Goal: Information Seeking & Learning: Check status

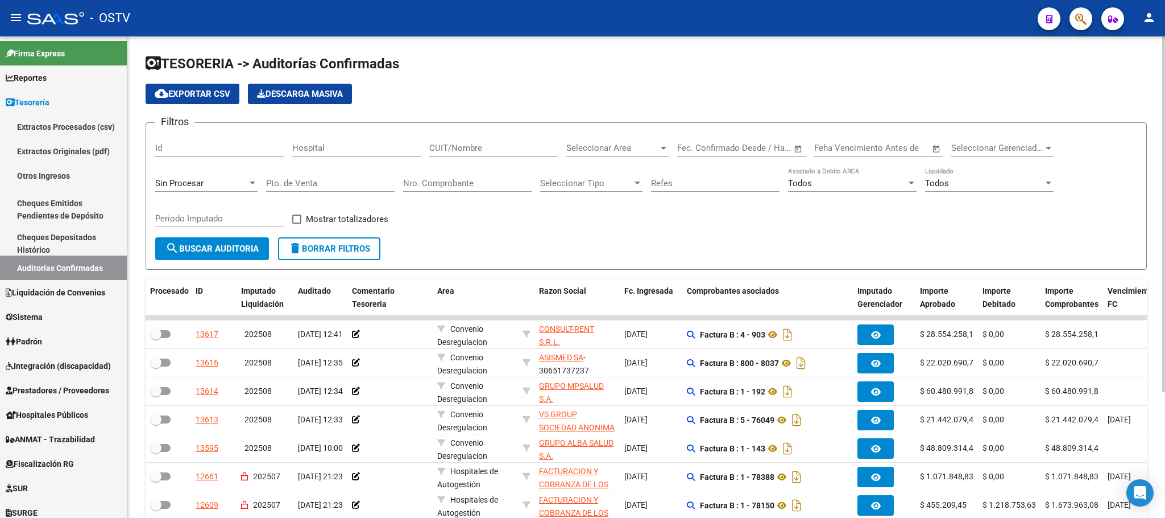
scroll to position [1, 0]
click at [206, 253] on span "search Buscar Auditoria" at bounding box center [211, 248] width 93 height 10
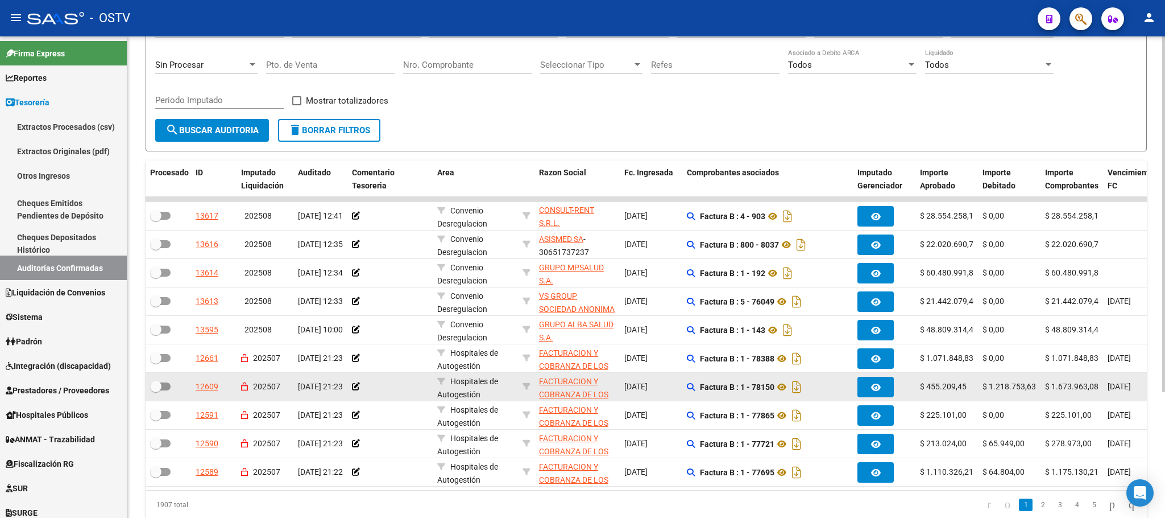
scroll to position [85, 0]
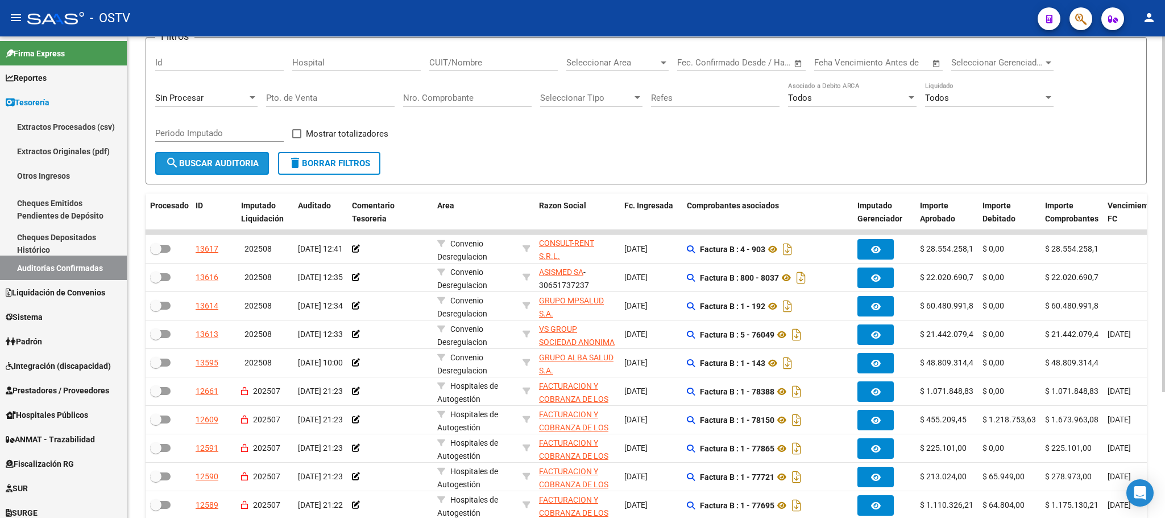
click at [204, 157] on button "search Buscar Auditoria" at bounding box center [212, 163] width 114 height 23
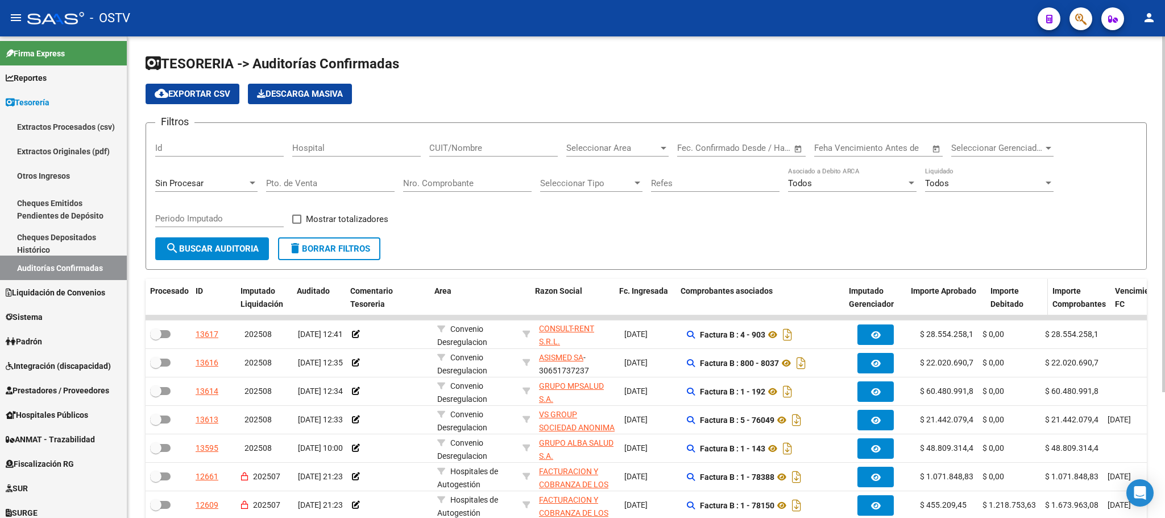
drag, startPoint x: 976, startPoint y: 287, endPoint x: 1004, endPoint y: 293, distance: 28.6
click at [1004, 293] on div "Procesado ID Imputado Liquidación Auditado Comentario Tesoreria Area Razon Soci…" at bounding box center [898, 298] width 1504 height 38
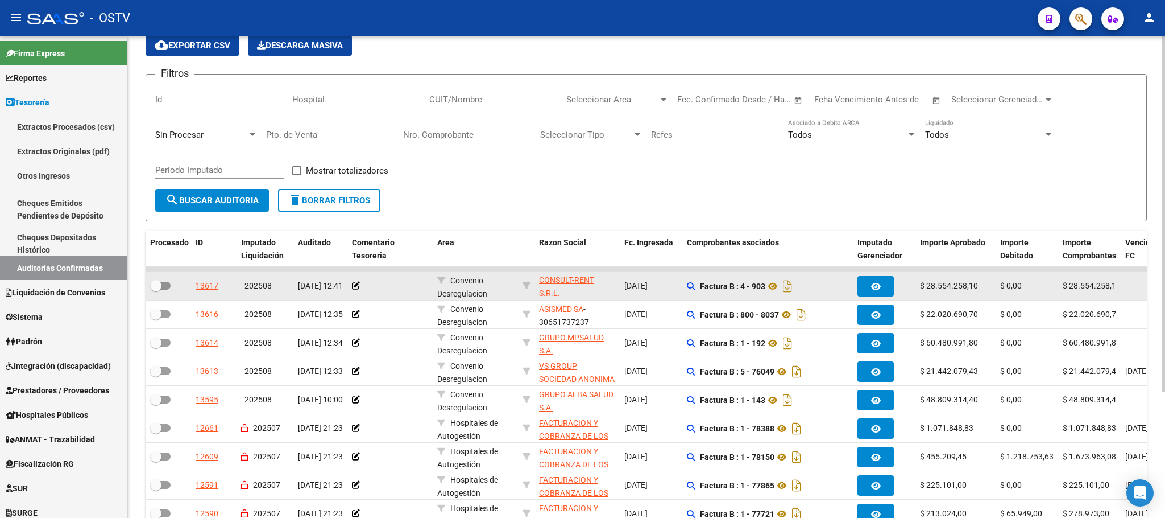
scroll to position [85, 0]
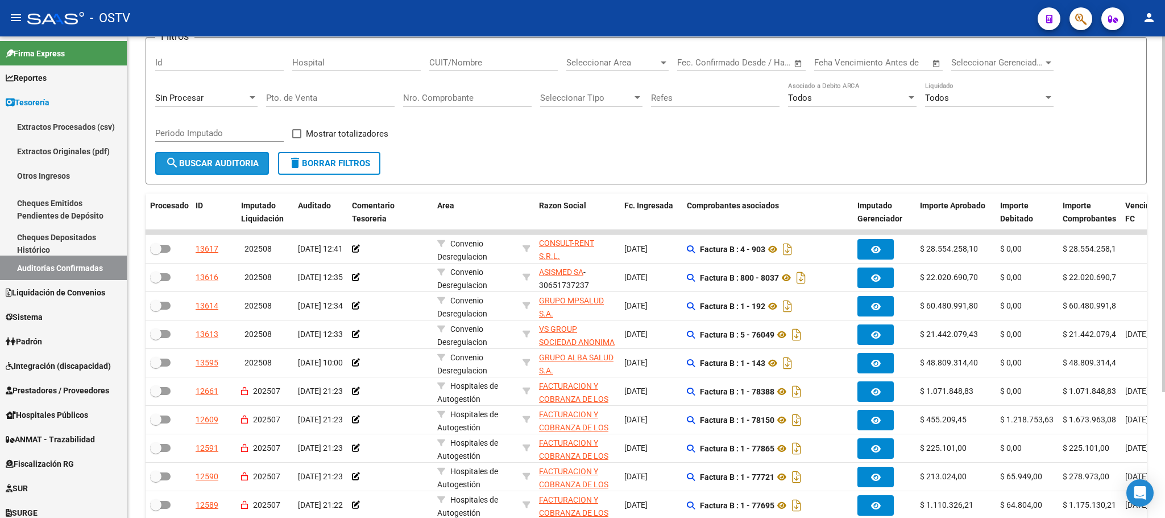
click at [221, 159] on span "search Buscar Auditoria" at bounding box center [211, 163] width 93 height 10
click at [461, 57] on div "CUIT/Nombre" at bounding box center [493, 59] width 129 height 24
drag, startPoint x: 461, startPoint y: 56, endPoint x: 456, endPoint y: 60, distance: 6.2
click at [456, 60] on input "CUIT/Nombre" at bounding box center [493, 62] width 129 height 10
paste input "30546670623"
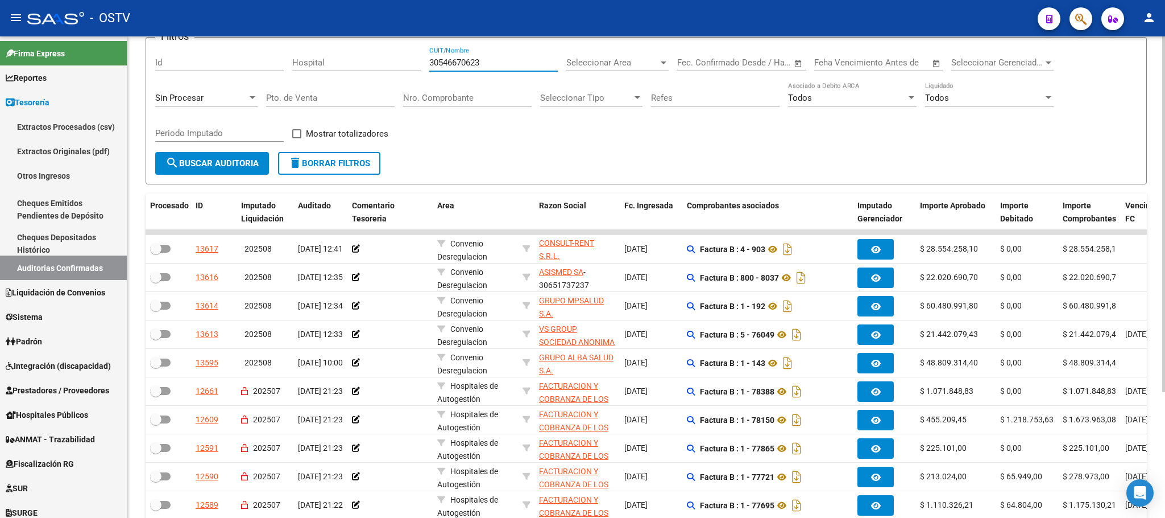
type input "30546670623"
click at [234, 162] on span "search Buscar Auditoria" at bounding box center [211, 163] width 93 height 10
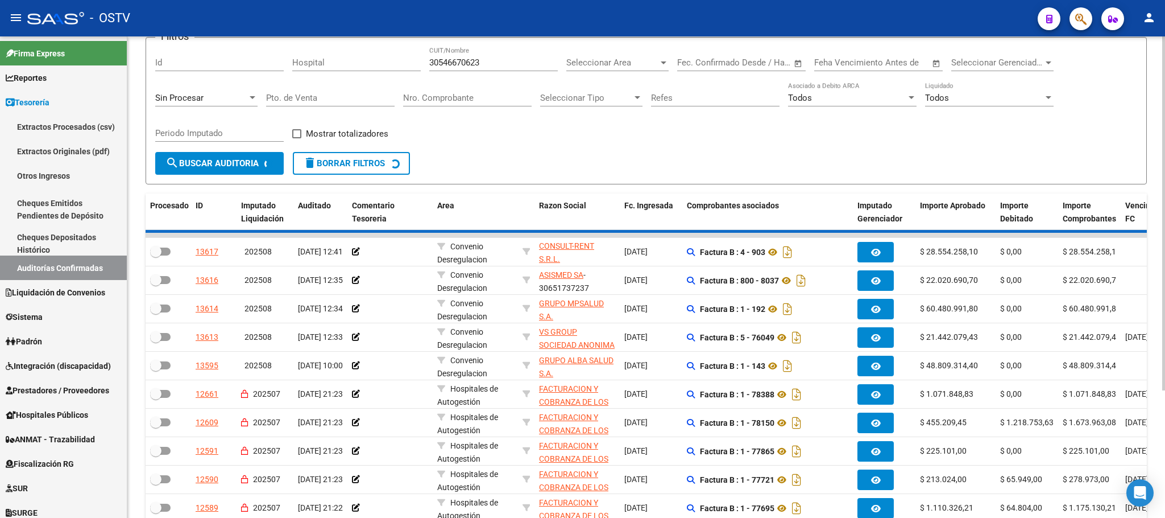
scroll to position [0, 0]
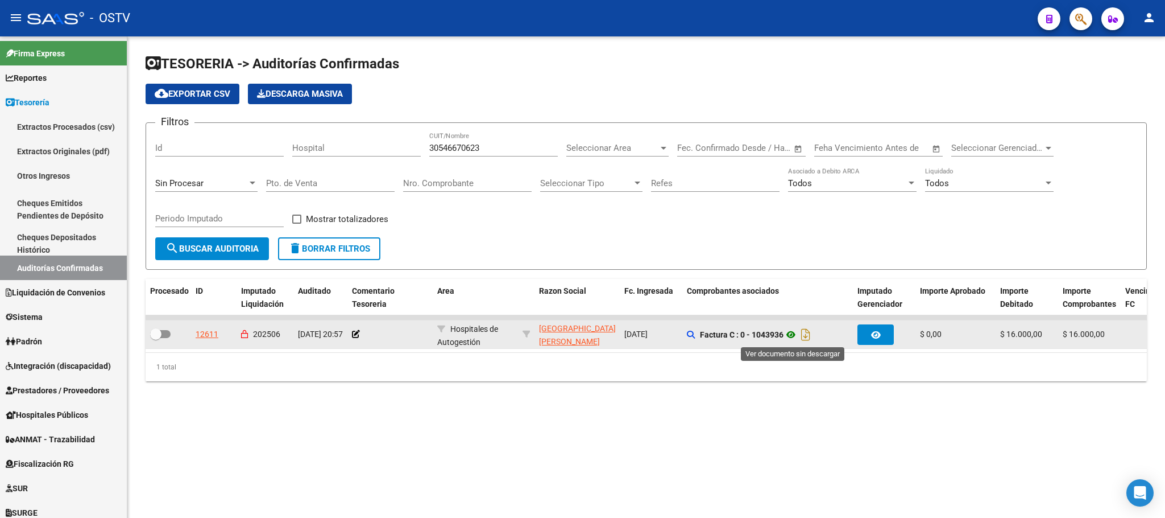
click at [797, 335] on icon at bounding box center [791, 335] width 15 height 14
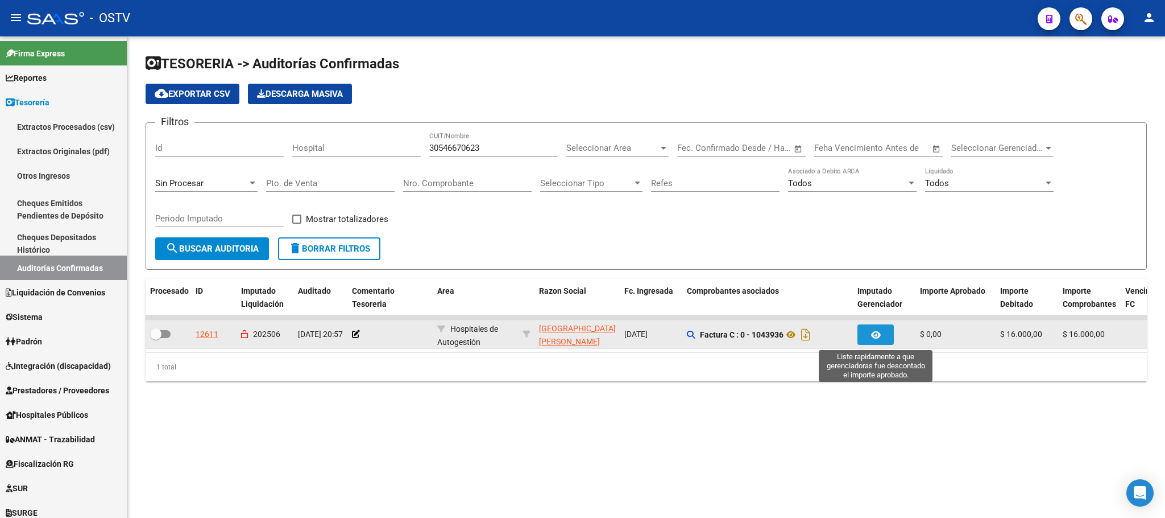
click at [883, 330] on button "button" at bounding box center [876, 334] width 36 height 20
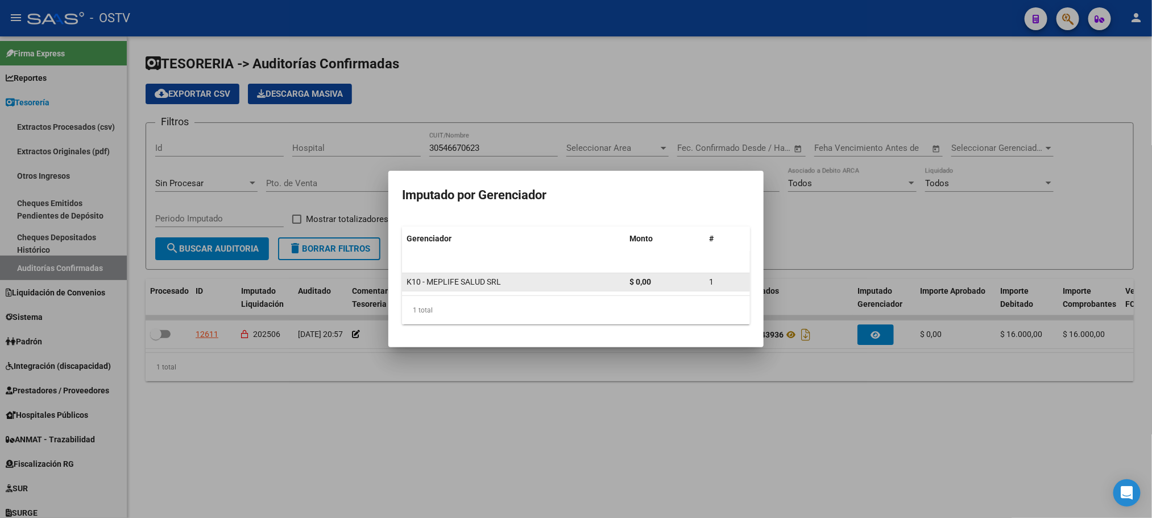
click at [473, 289] on datatable-body-cell "K10 - MEPLIFE SALUD SRL" at bounding box center [513, 282] width 223 height 18
click at [474, 283] on span "K10 - MEPLIFE SALUD SRL" at bounding box center [454, 281] width 94 height 9
click at [868, 214] on div at bounding box center [576, 259] width 1152 height 518
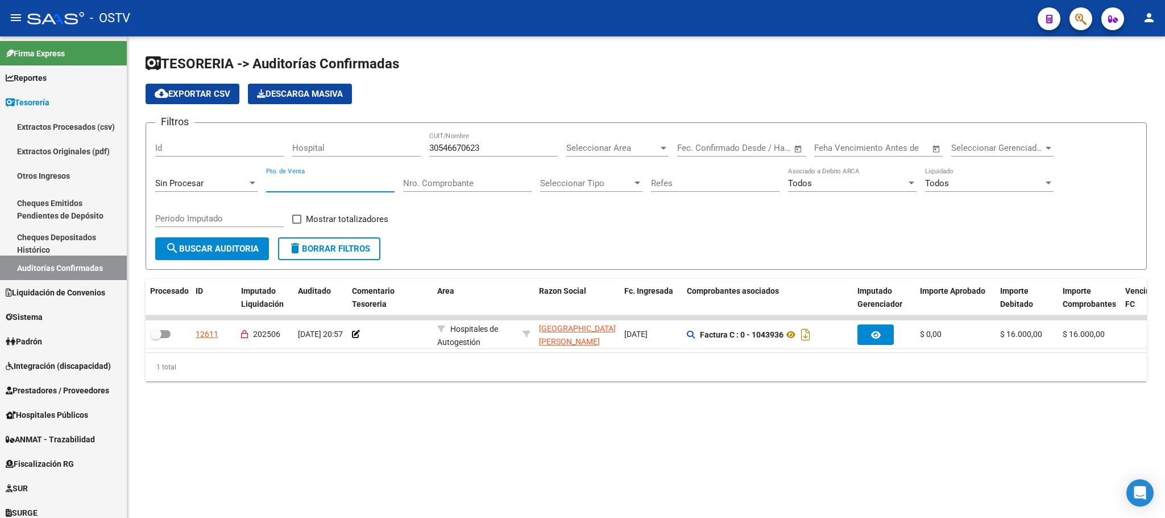
click at [305, 186] on input "Pto. de Venta" at bounding box center [330, 183] width 129 height 10
type input "704"
drag, startPoint x: 495, startPoint y: 148, endPoint x: 366, endPoint y: 147, distance: 129.1
click at [367, 147] on div "Filtros Id Hospital 30546670623 CUIT/Nombre Seleccionar Area Seleccionar Area S…" at bounding box center [646, 184] width 982 height 105
click at [206, 247] on span "search Buscar Auditoria" at bounding box center [211, 248] width 93 height 10
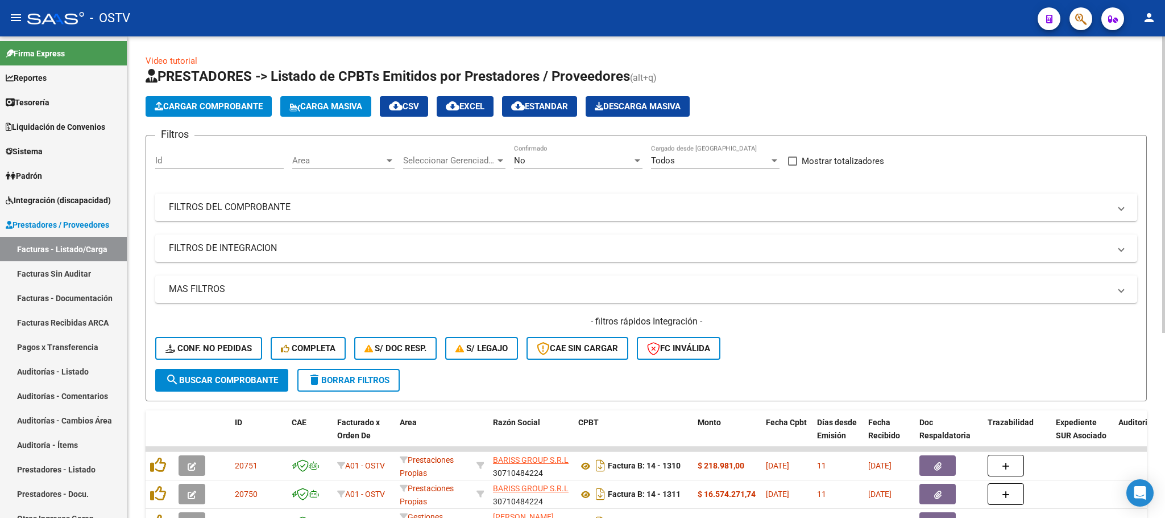
click at [708, 200] on mat-expansion-panel-header "FILTROS DEL COMPROBANTE" at bounding box center [646, 206] width 982 height 27
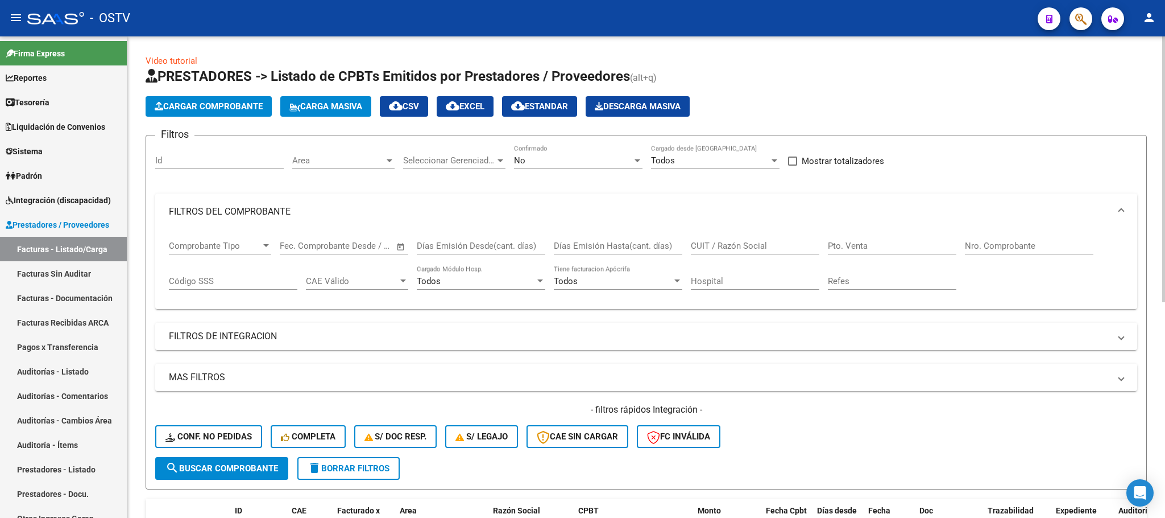
click at [987, 239] on div "Nro. Comprobante" at bounding box center [1029, 242] width 129 height 24
type input "2433"
click at [241, 471] on span "search Buscar Comprobante" at bounding box center [221, 468] width 113 height 10
click at [545, 158] on div "No" at bounding box center [573, 160] width 118 height 10
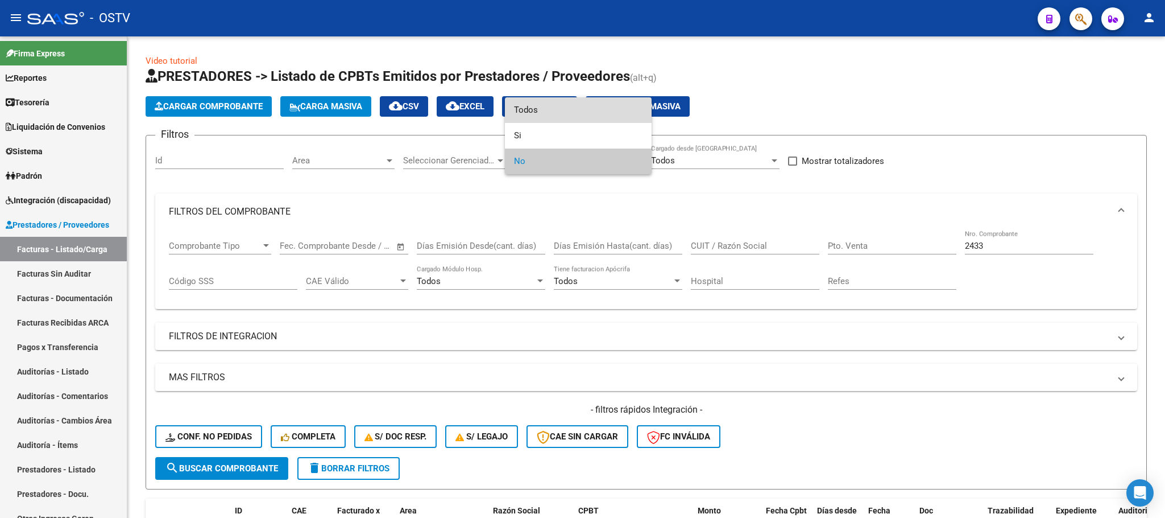
click at [536, 106] on span "Todos" at bounding box center [578, 110] width 129 height 26
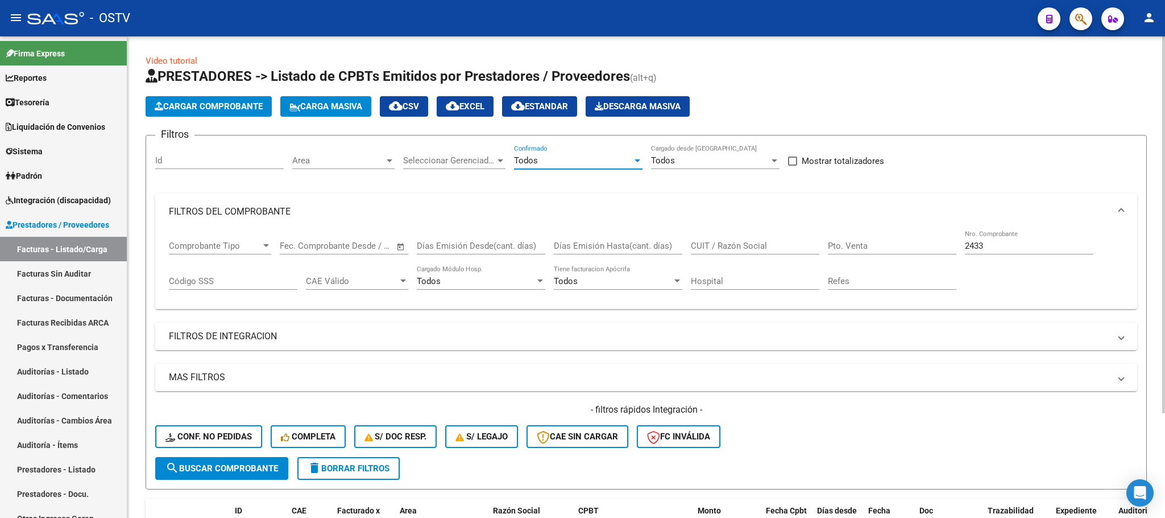
click at [222, 464] on span "search Buscar Comprobante" at bounding box center [221, 468] width 113 height 10
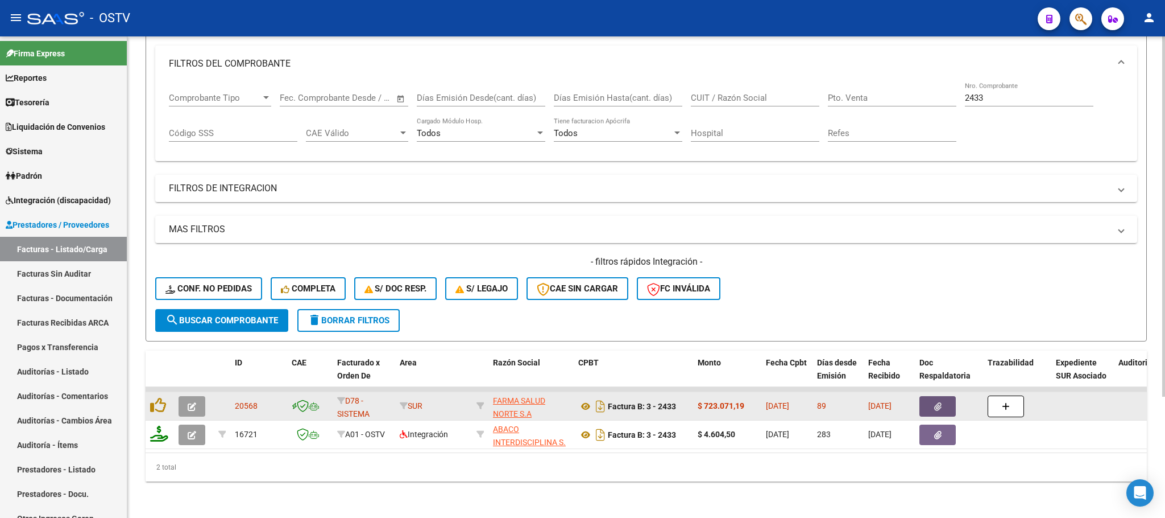
click at [938, 401] on span "button" at bounding box center [937, 406] width 7 height 10
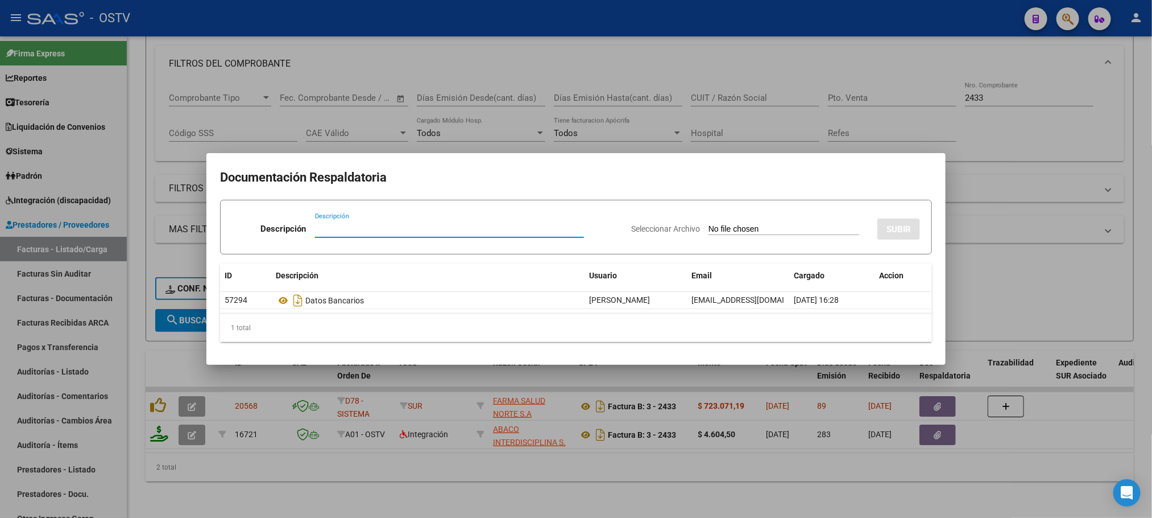
click at [986, 223] on div at bounding box center [576, 259] width 1152 height 518
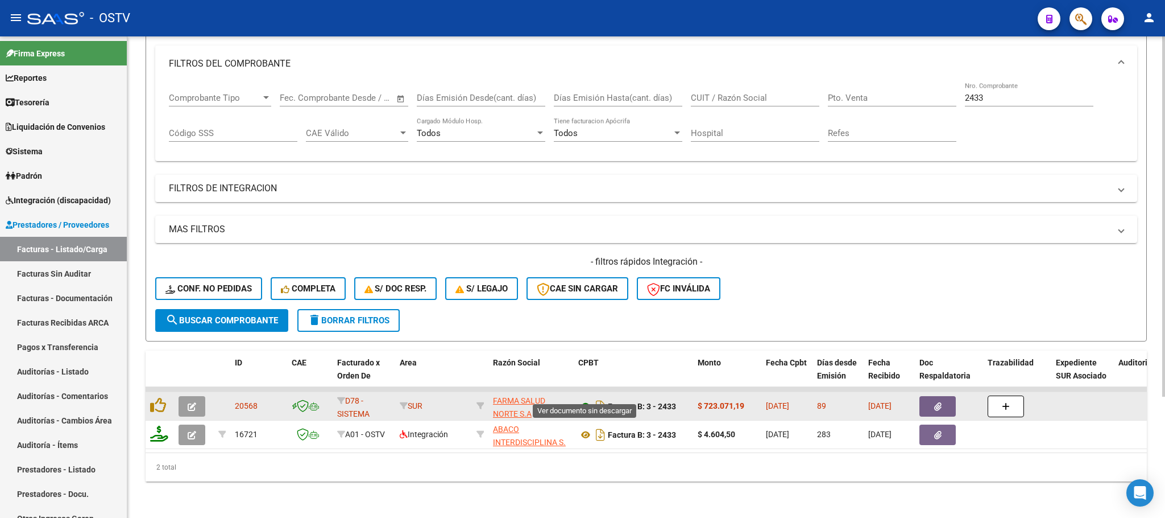
click at [589, 399] on icon at bounding box center [585, 406] width 15 height 14
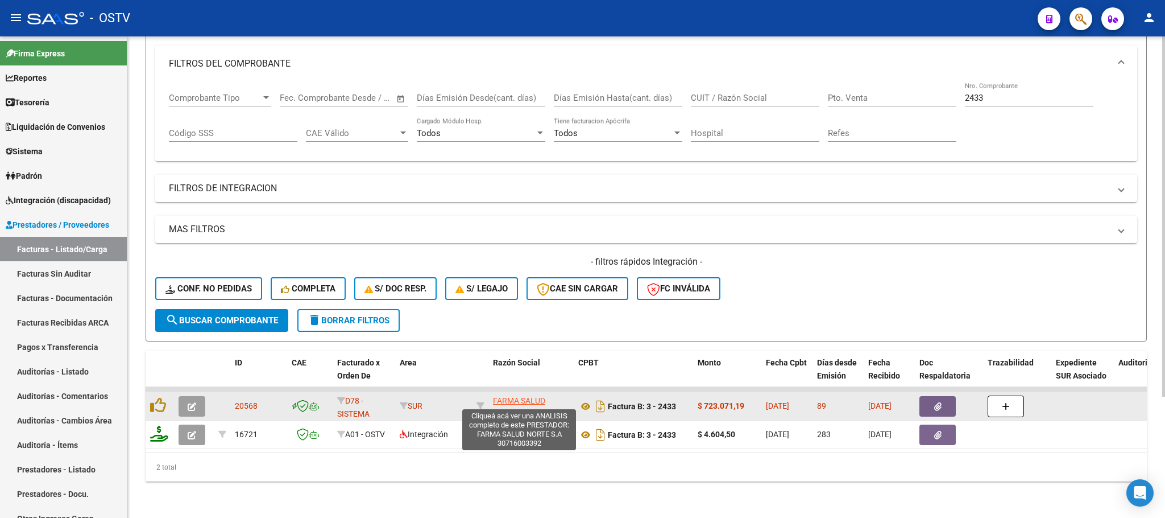
click at [502, 396] on span "FARMA SALUD NORTE S.A" at bounding box center [519, 407] width 52 height 22
type textarea "30716003392"
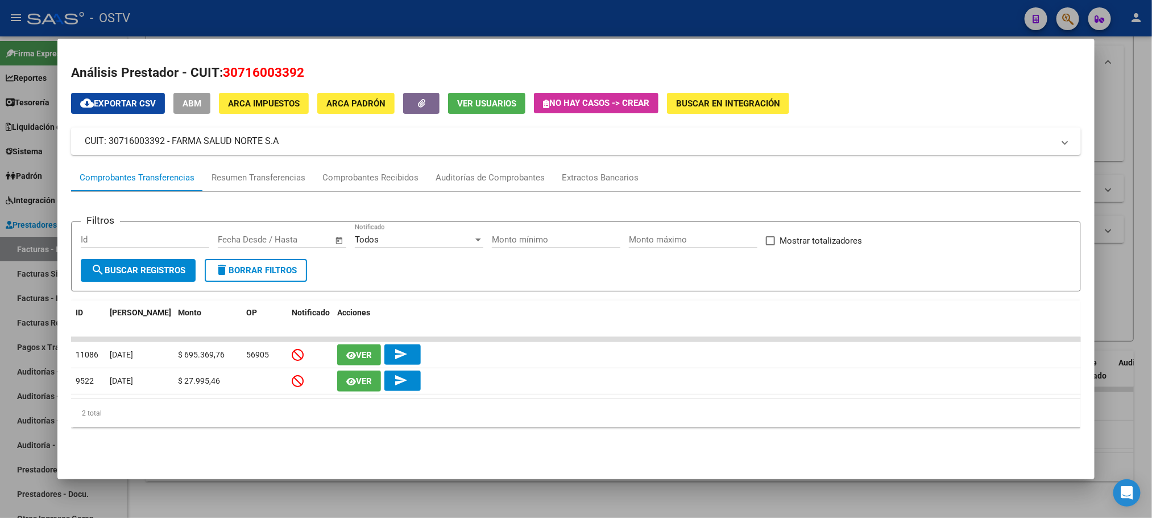
click at [13, 290] on div at bounding box center [576, 259] width 1152 height 518
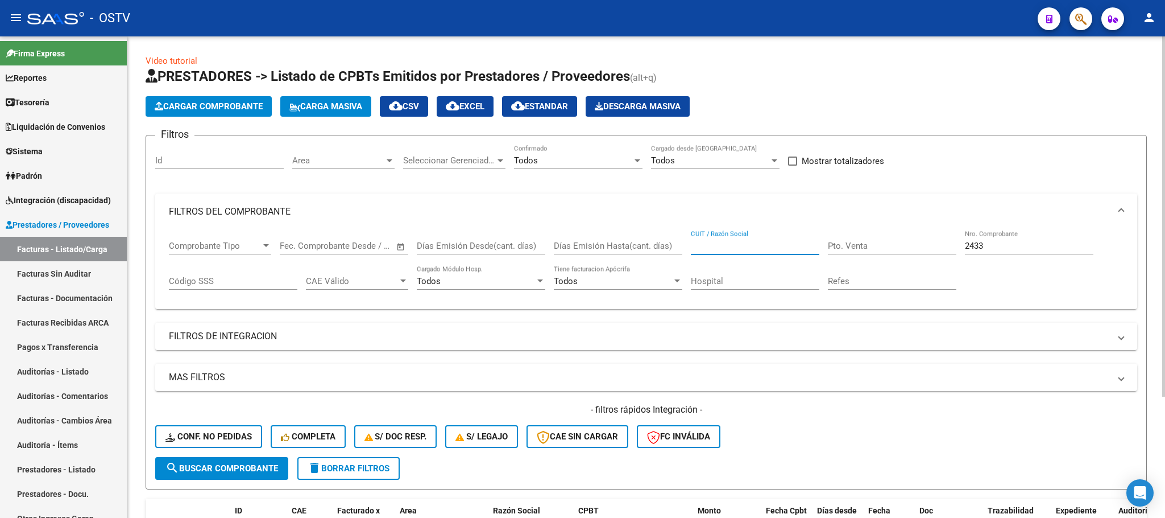
click at [708, 241] on input "CUIT / Razón Social" at bounding box center [755, 246] width 129 height 10
paste input "30716003392"
type input "30716003392"
click at [226, 468] on span "search Buscar Comprobante" at bounding box center [221, 468] width 113 height 10
drag, startPoint x: 1058, startPoint y: 237, endPoint x: 945, endPoint y: 264, distance: 116.4
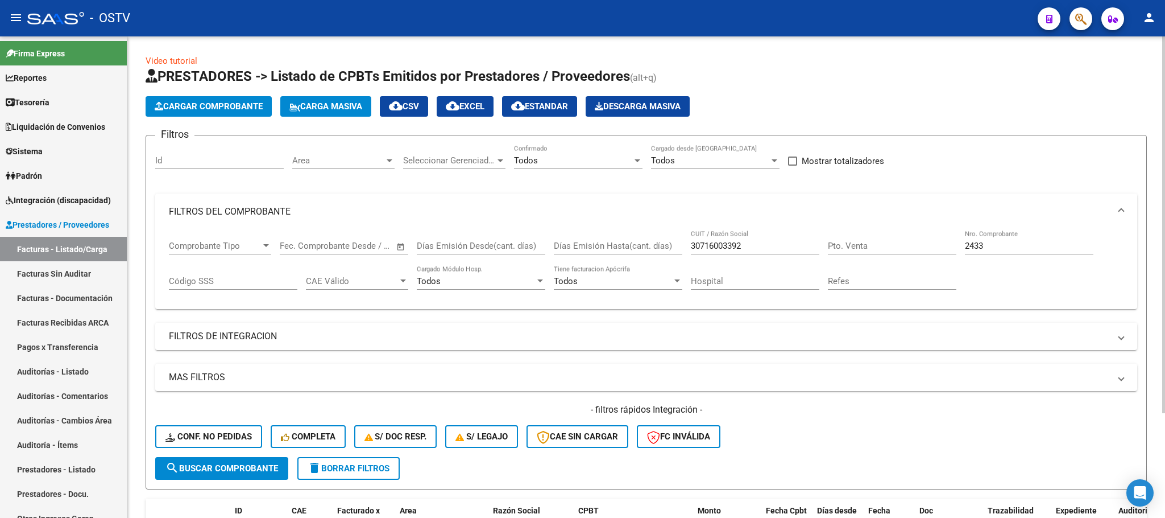
click at [965, 264] on div "2433 Nro. Comprobante" at bounding box center [1029, 247] width 129 height 35
drag, startPoint x: 1031, startPoint y: 256, endPoint x: 932, endPoint y: 258, distance: 99.0
click at [932, 258] on div "Comprobante Tipo Comprobante Tipo Start date – End date Fec. Comprobante Desde …" at bounding box center [646, 265] width 955 height 71
click at [987, 263] on div "2433 Nro. Comprobante" at bounding box center [1029, 247] width 129 height 35
drag, startPoint x: 988, startPoint y: 246, endPoint x: 928, endPoint y: 252, distance: 60.0
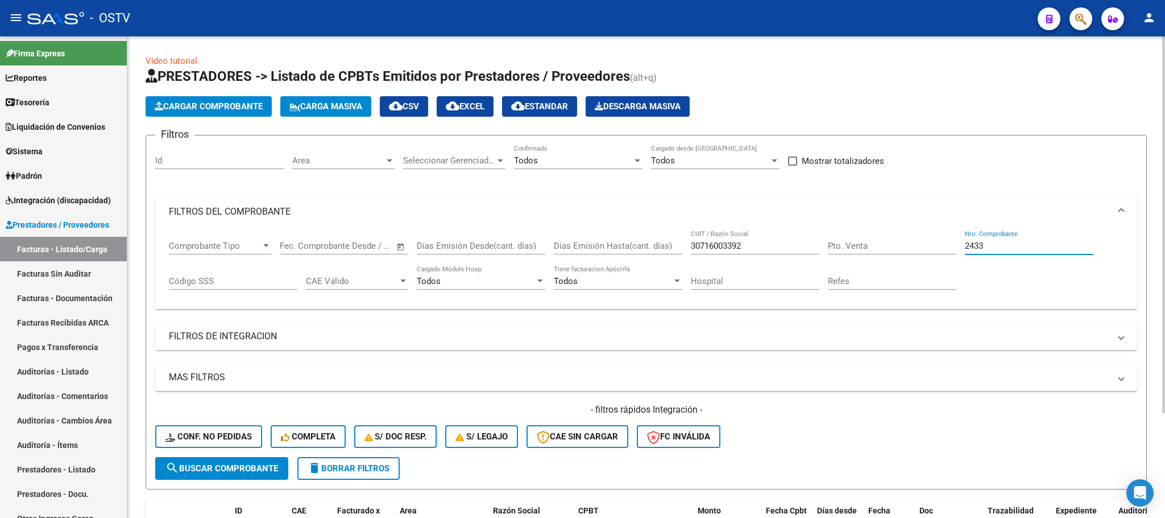
click at [928, 252] on div "Comprobante Tipo Comprobante Tipo Start date – End date Fec. Comprobante Desde …" at bounding box center [646, 265] width 955 height 71
click at [251, 465] on span "search Buscar Comprobante" at bounding box center [221, 468] width 113 height 10
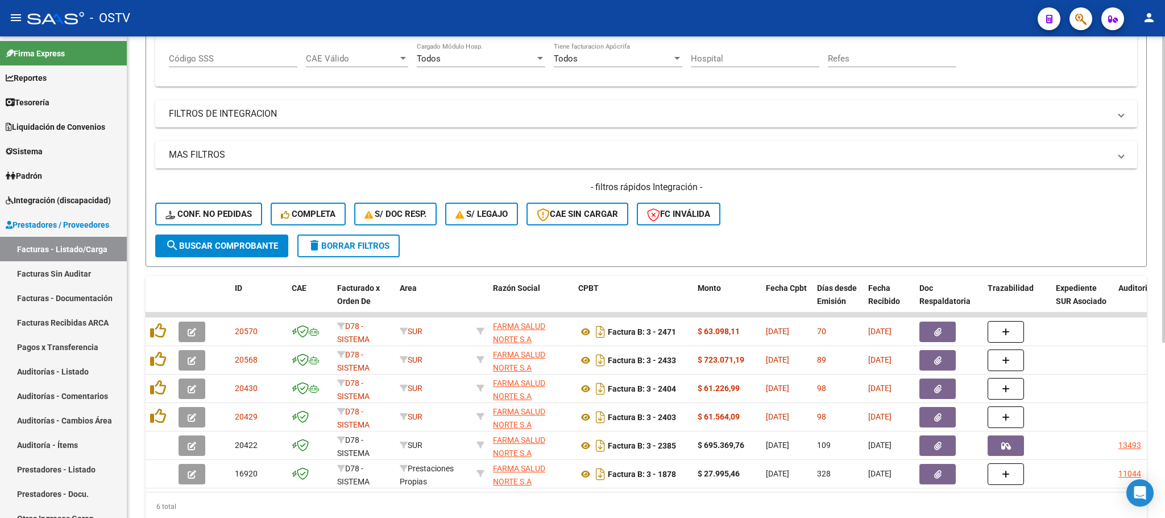
scroll to position [256, 0]
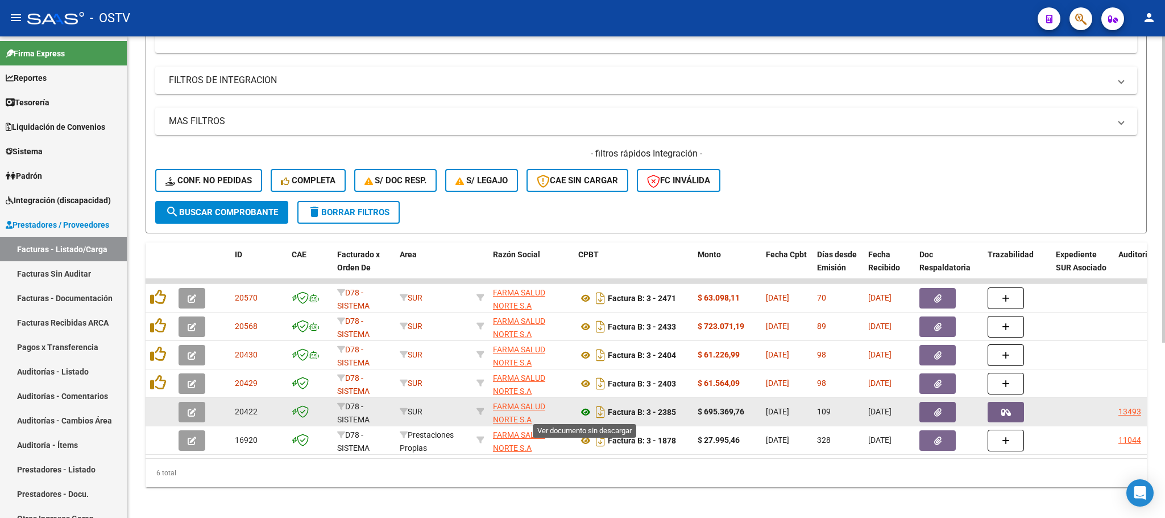
click at [582, 413] on icon at bounding box center [585, 412] width 15 height 14
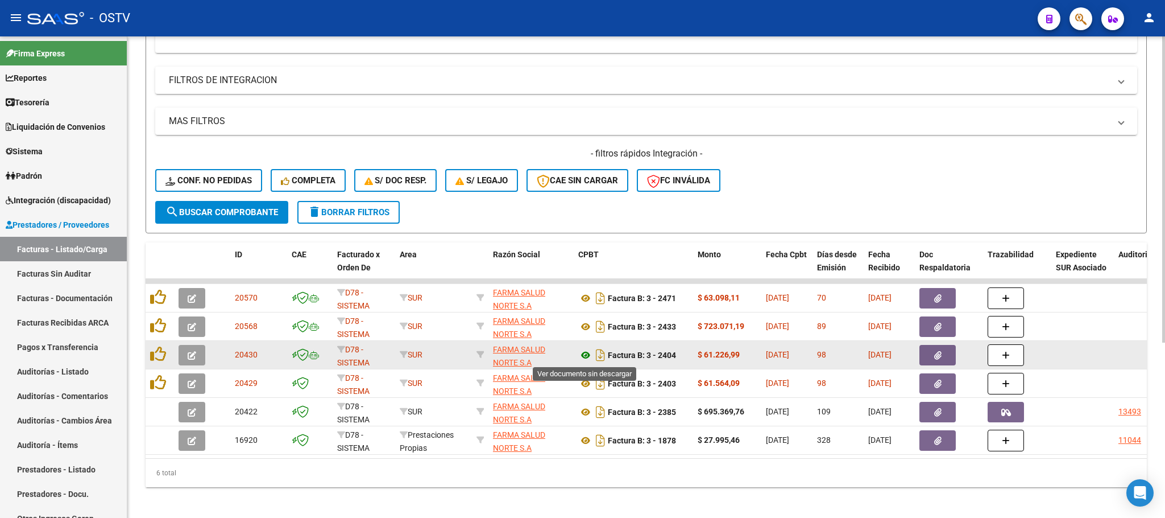
click at [578, 354] on icon at bounding box center [585, 355] width 15 height 14
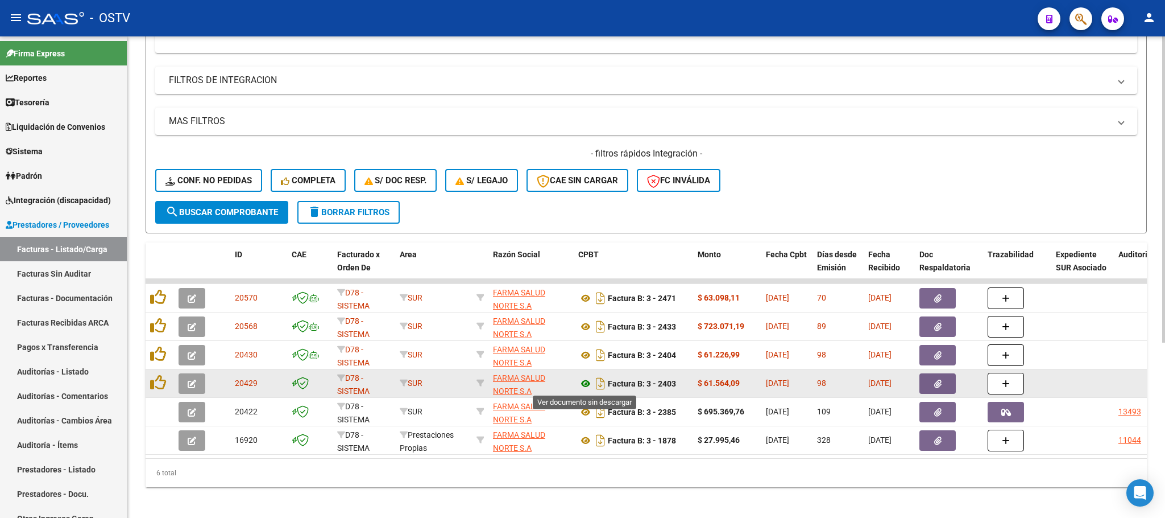
click at [585, 384] on icon at bounding box center [585, 383] width 15 height 14
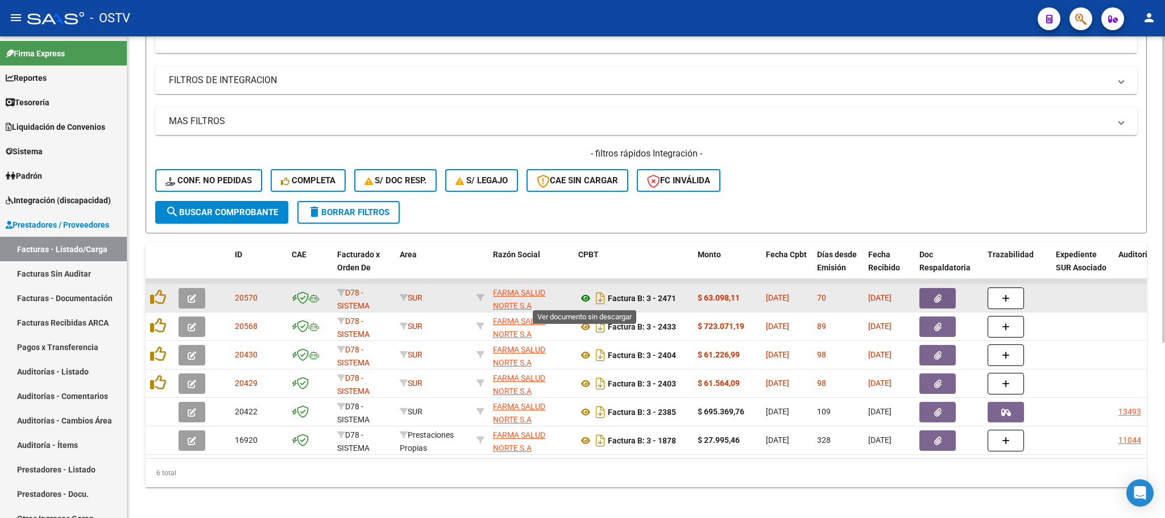
click at [583, 294] on icon at bounding box center [585, 298] width 15 height 14
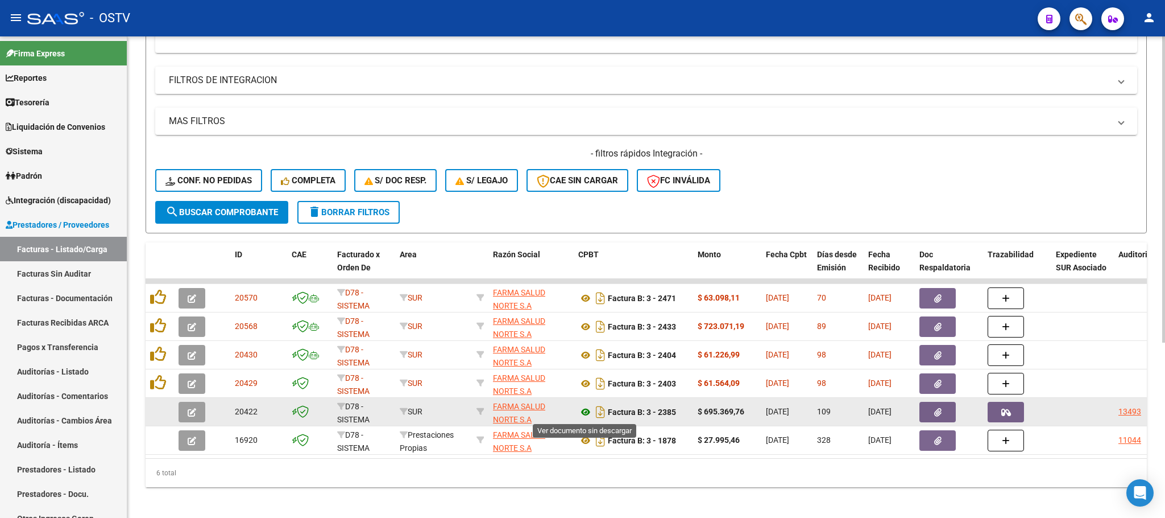
click at [582, 415] on icon at bounding box center [585, 412] width 15 height 14
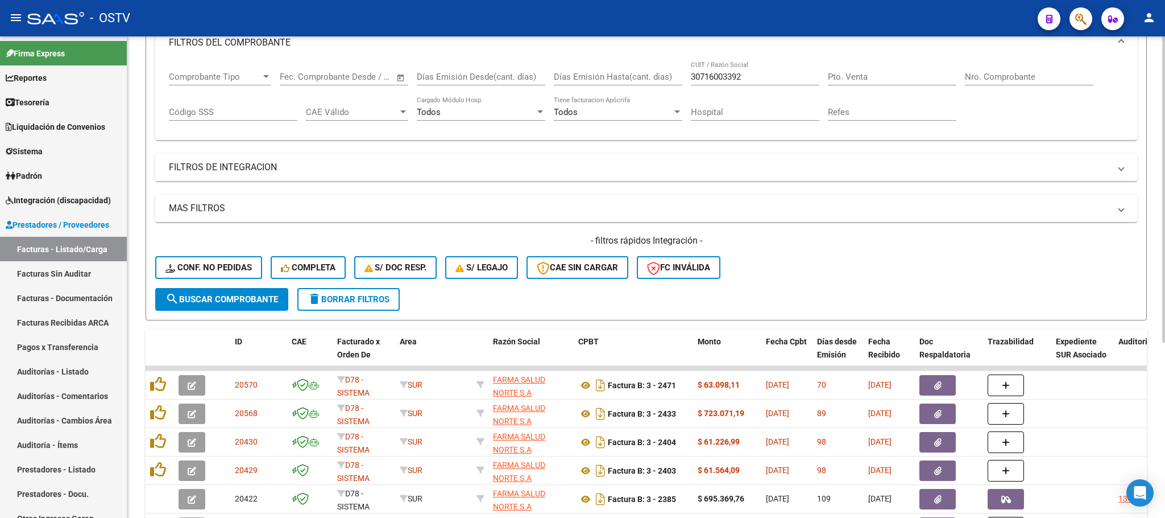
scroll to position [0, 0]
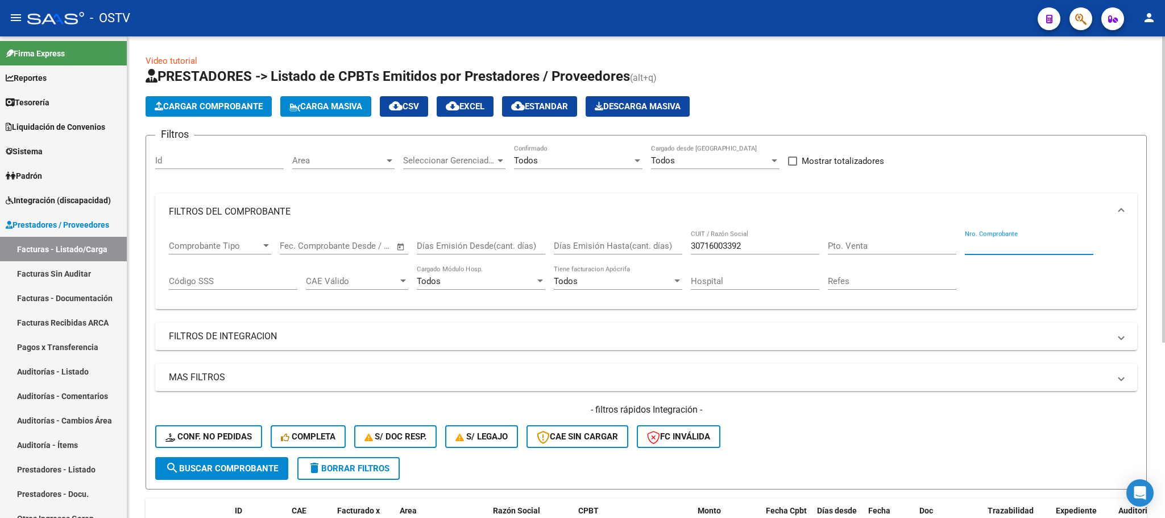
click at [978, 241] on div "Nro. Comprobante" at bounding box center [1029, 242] width 129 height 24
type input "347"
drag, startPoint x: 756, startPoint y: 238, endPoint x: 384, endPoint y: 247, distance: 371.5
click at [386, 247] on div "Comprobante Tipo Comprobante Tipo Start date – End date Fec. Comprobante Desde …" at bounding box center [646, 265] width 955 height 71
drag, startPoint x: 755, startPoint y: 246, endPoint x: 656, endPoint y: 251, distance: 99.1
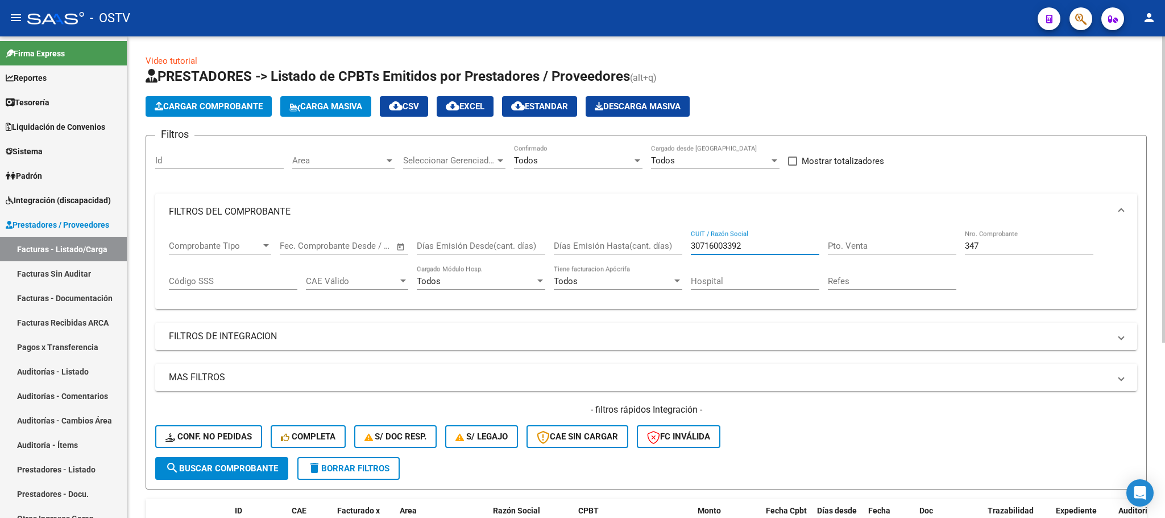
click at [674, 246] on div "Comprobante Tipo Comprobante Tipo Start date – End date Fec. Comprobante Desde …" at bounding box center [646, 265] width 955 height 71
click at [200, 478] on button "search Buscar Comprobante" at bounding box center [221, 468] width 133 height 23
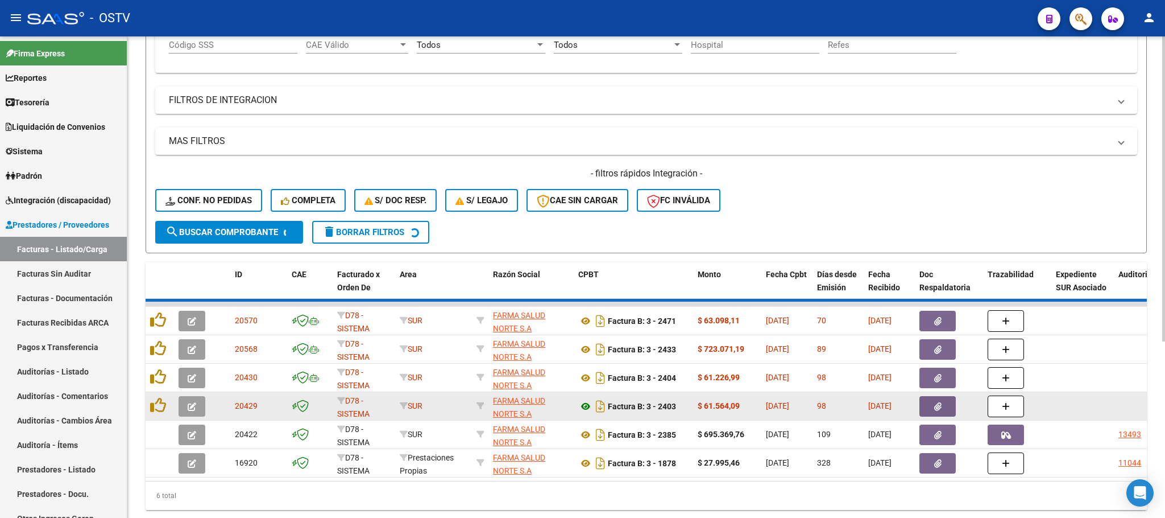
scroll to position [278, 0]
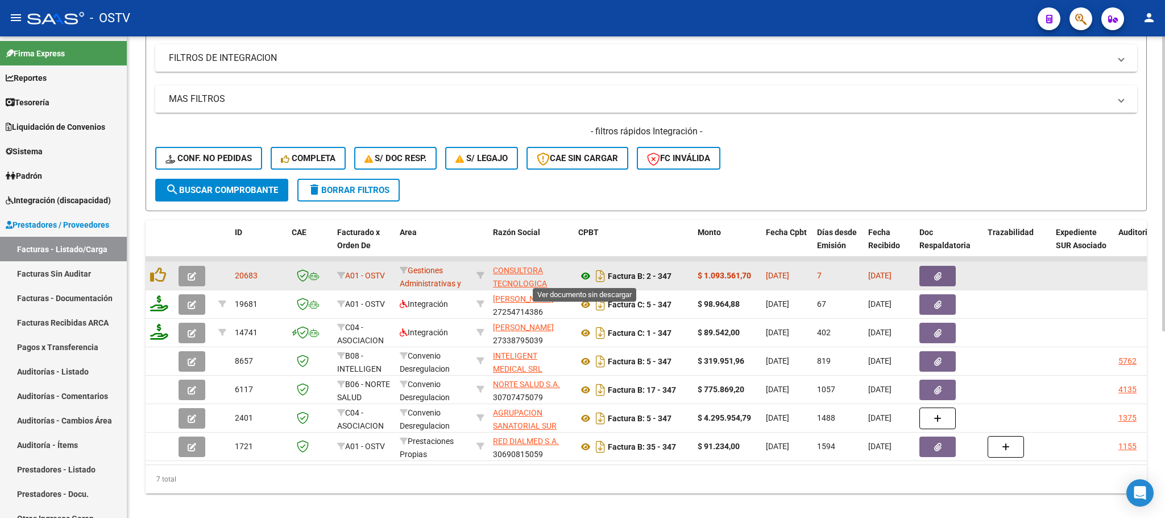
click at [587, 273] on icon at bounding box center [585, 276] width 15 height 14
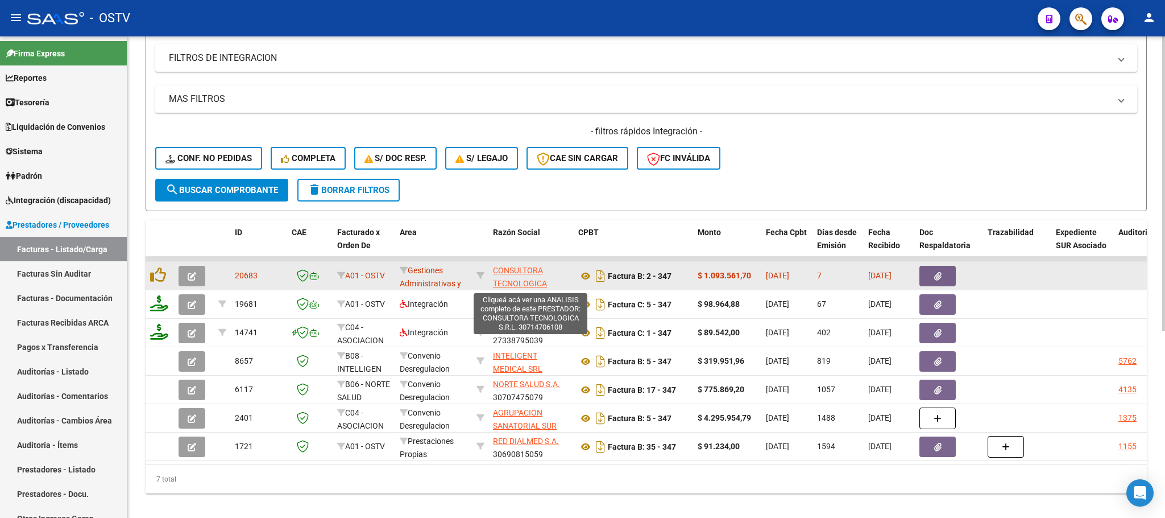
click at [537, 272] on span "CONSULTORA TECNOLOGICA S.R.L." at bounding box center [520, 283] width 54 height 35
type textarea "30714706108"
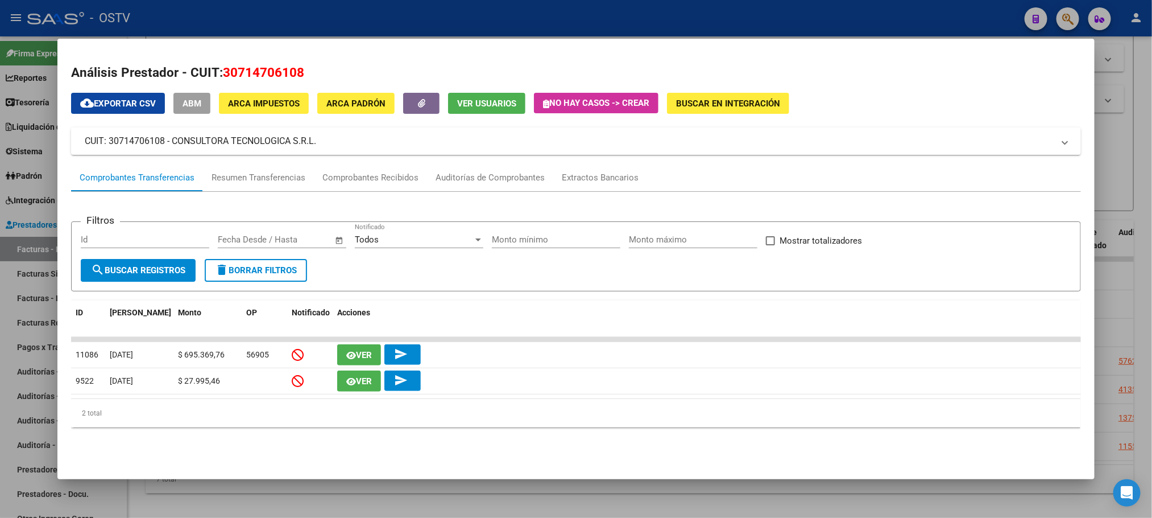
click at [24, 187] on div at bounding box center [576, 259] width 1152 height 518
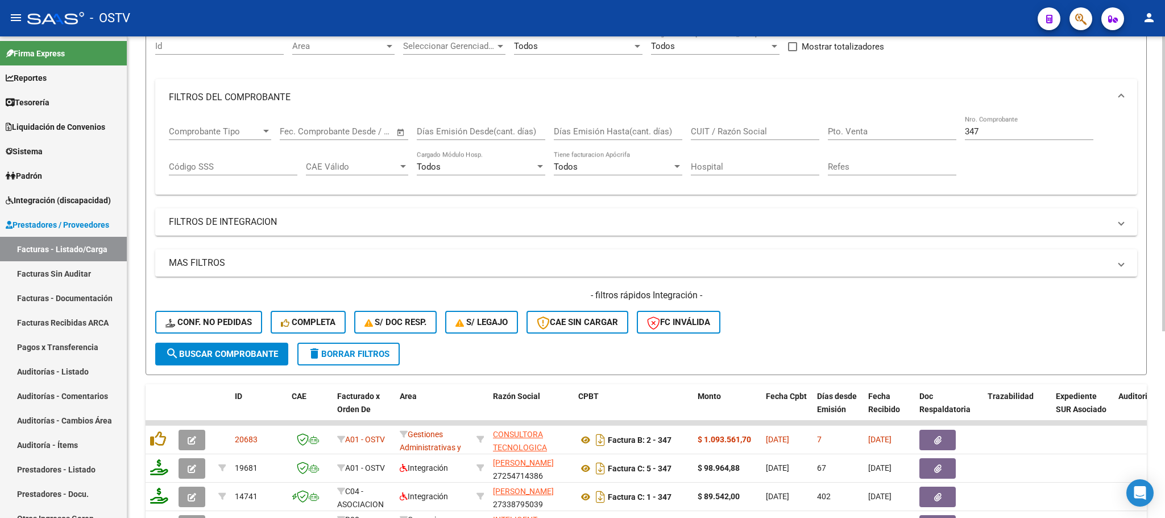
scroll to position [107, 0]
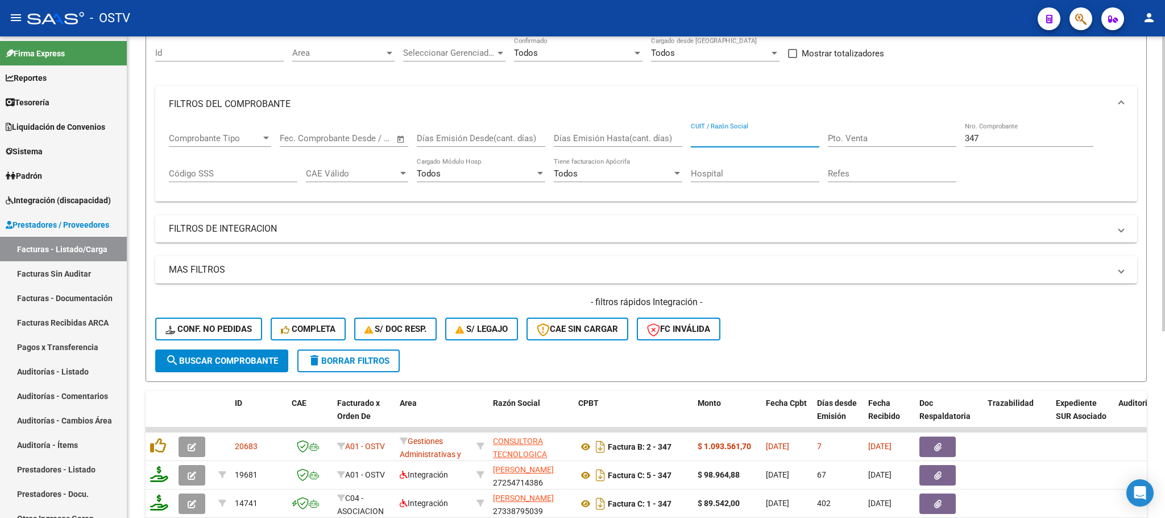
click at [698, 136] on input "CUIT / Razón Social" at bounding box center [755, 138] width 129 height 10
paste input "30714706108"
type input "30714706108"
drag, startPoint x: 1040, startPoint y: 135, endPoint x: 839, endPoint y: 149, distance: 200.6
click at [843, 149] on div "Comprobante Tipo Comprobante Tipo Start date – End date Fec. Comprobante Desde …" at bounding box center [646, 157] width 955 height 71
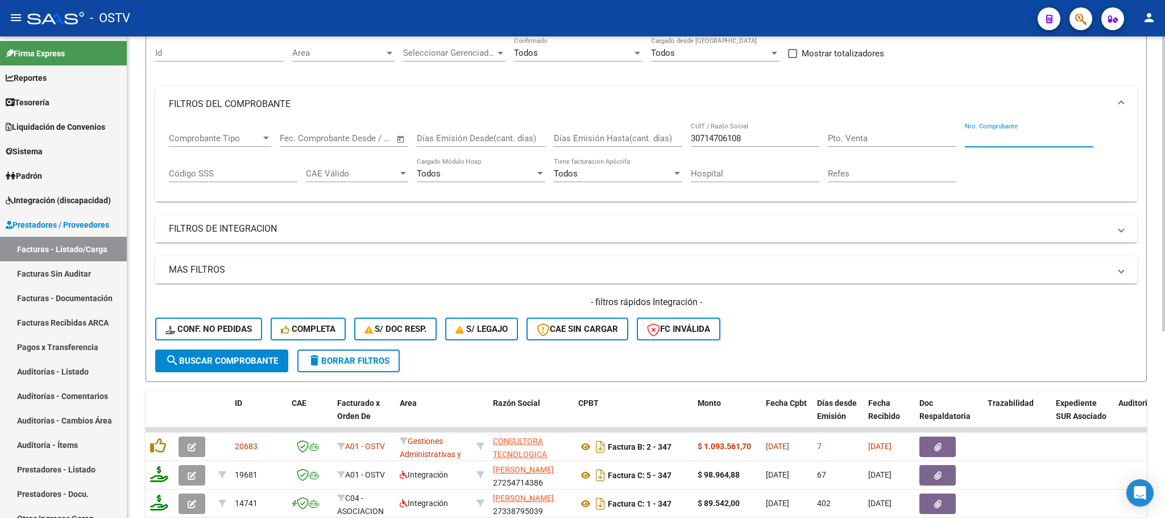
click at [253, 357] on span "search Buscar Comprobante" at bounding box center [221, 360] width 113 height 10
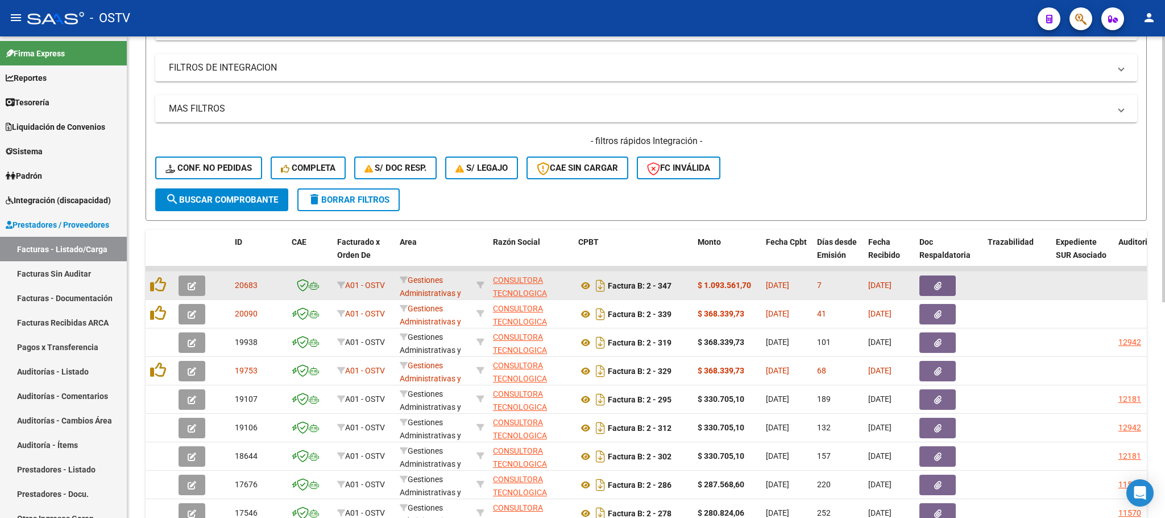
scroll to position [278, 0]
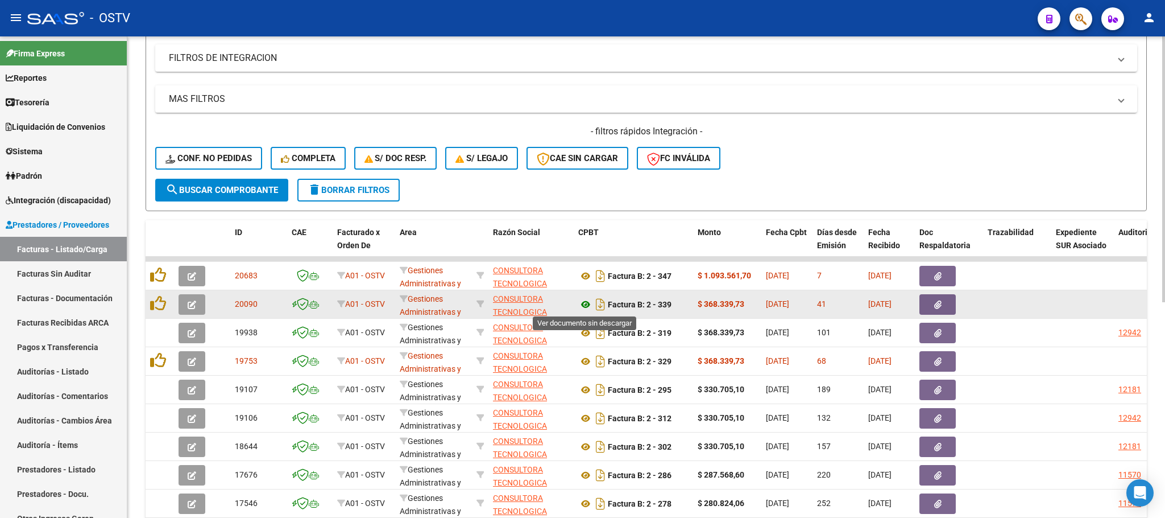
click at [586, 302] on icon at bounding box center [585, 304] width 15 height 14
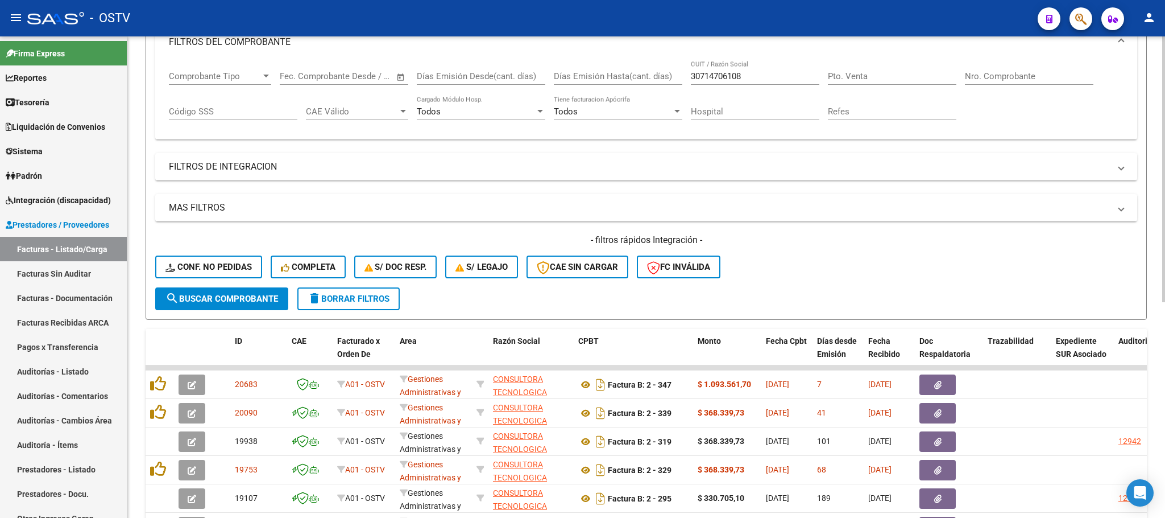
scroll to position [171, 0]
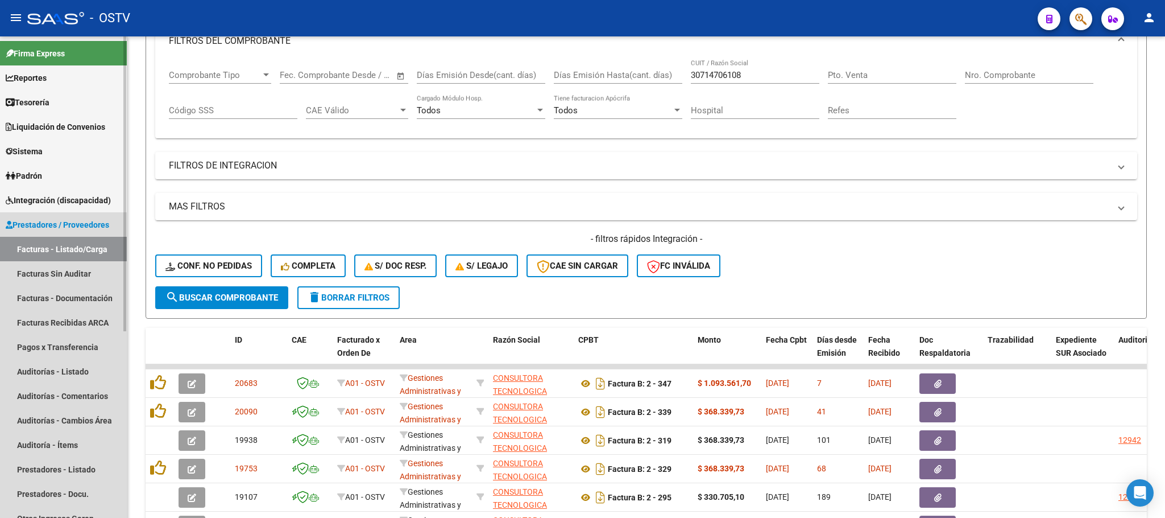
click at [58, 245] on link "Facturas - Listado/Carga" at bounding box center [63, 249] width 127 height 24
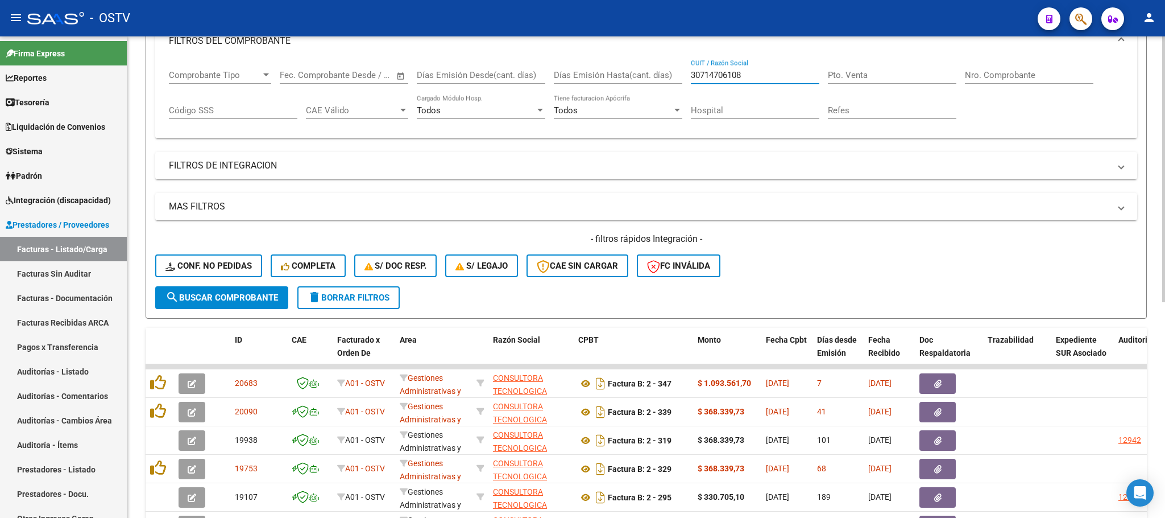
drag, startPoint x: 760, startPoint y: 73, endPoint x: 623, endPoint y: 87, distance: 137.7
click at [623, 87] on div "Comprobante Tipo Comprobante Tipo Start date – End date Fec. Comprobante Desde …" at bounding box center [646, 94] width 955 height 71
paste input "62698339"
type input "30626983398"
click at [225, 306] on button "search Buscar Comprobante" at bounding box center [221, 297] width 133 height 23
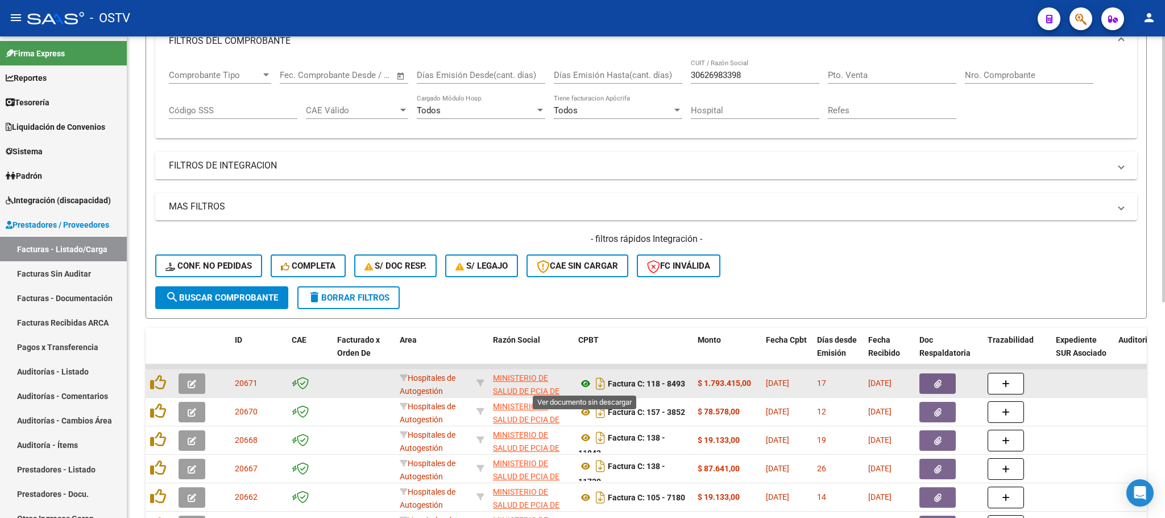
click at [587, 386] on icon at bounding box center [585, 383] width 15 height 14
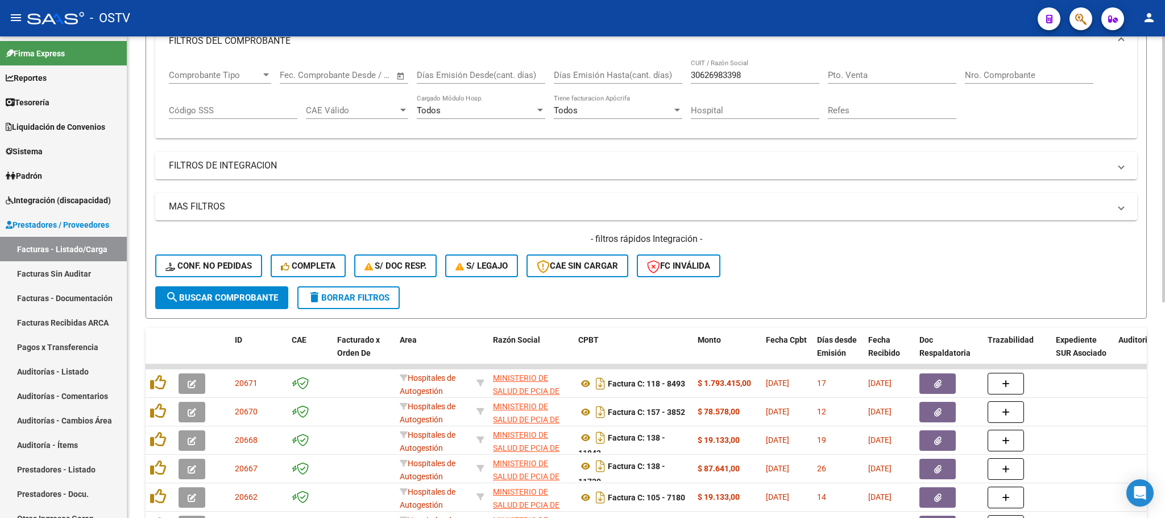
click at [846, 74] on input "Pto. Venta" at bounding box center [892, 75] width 129 height 10
type input "109"
click at [234, 299] on span "search Buscar Comprobante" at bounding box center [221, 297] width 113 height 10
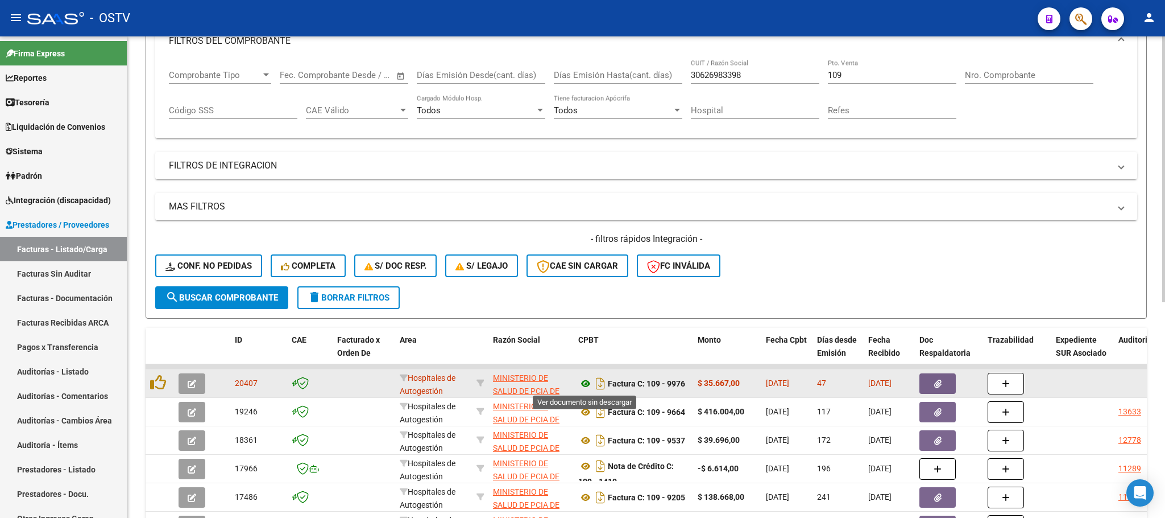
click at [587, 381] on icon at bounding box center [585, 383] width 15 height 14
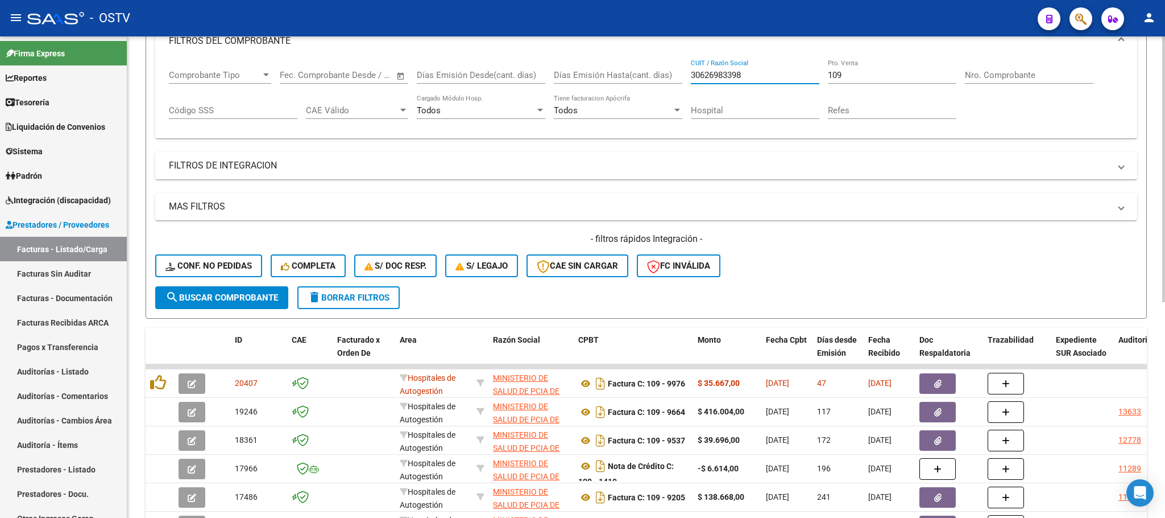
drag, startPoint x: 756, startPoint y: 72, endPoint x: 640, endPoint y: 93, distance: 118.4
click at [640, 92] on div "Comprobante Tipo Comprobante Tipo Start date – End date Fec. Comprobante Desde …" at bounding box center [646, 94] width 955 height 71
click at [247, 301] on span "search Buscar Comprobante" at bounding box center [221, 297] width 113 height 10
drag, startPoint x: 746, startPoint y: 74, endPoint x: 514, endPoint y: 88, distance: 232.4
click at [514, 88] on div "Comprobante Tipo Comprobante Tipo Start date – End date Fec. Comprobante Desde …" at bounding box center [646, 94] width 955 height 71
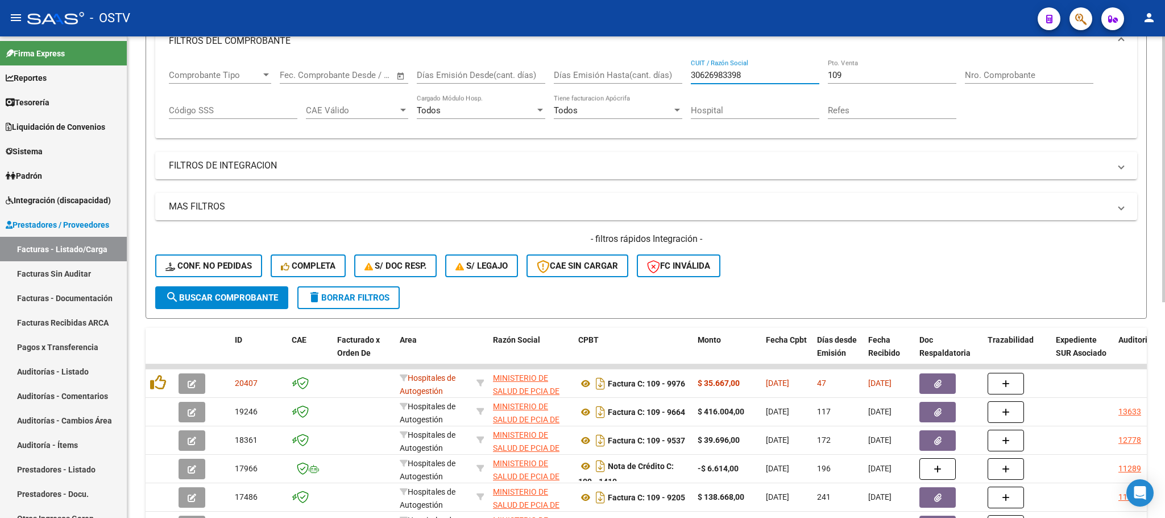
paste input "999257182"
type input "30999257182"
click at [226, 295] on span "search Buscar Comprobante" at bounding box center [221, 297] width 113 height 10
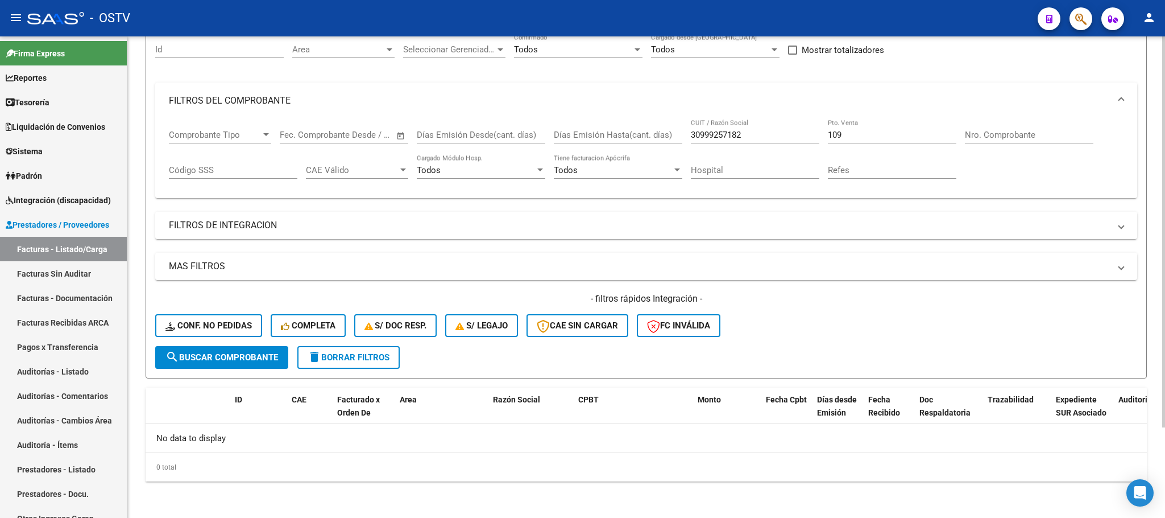
scroll to position [111, 0]
drag, startPoint x: 866, startPoint y: 74, endPoint x: 748, endPoint y: 73, distance: 117.7
click at [760, 74] on div "Filtros Id Area Area Seleccionar Gerenciador Seleccionar Gerenciador Todos Conf…" at bounding box center [646, 190] width 982 height 312
drag, startPoint x: 823, startPoint y: 135, endPoint x: 767, endPoint y: 144, distance: 57.0
click at [767, 144] on div "Comprobante Tipo Comprobante Tipo Start date – End date Fec. Comprobante Desde …" at bounding box center [646, 154] width 955 height 71
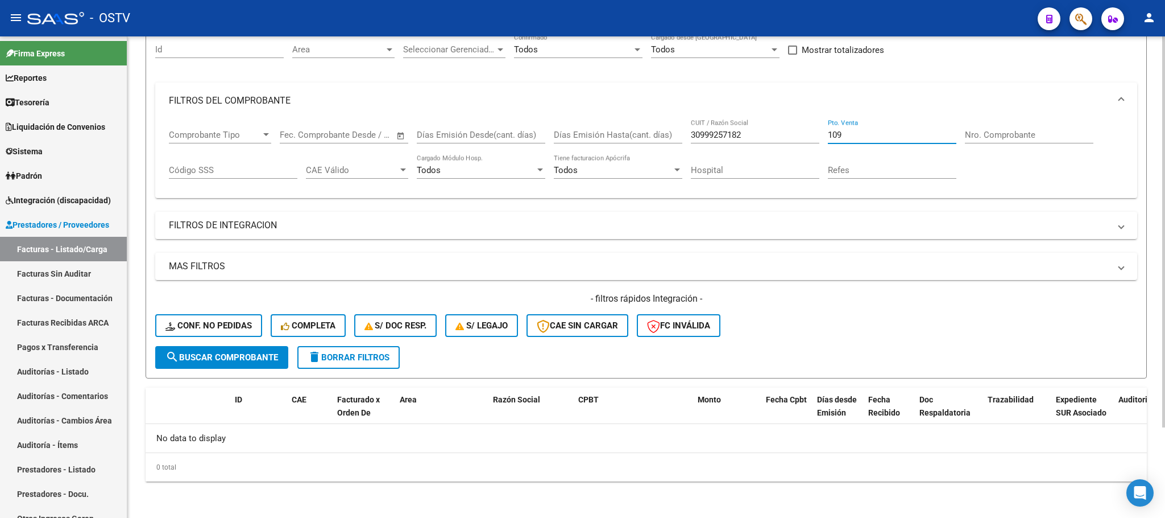
drag, startPoint x: 852, startPoint y: 135, endPoint x: 747, endPoint y: 159, distance: 107.3
click at [751, 154] on div "Comprobante Tipo Comprobante Tipo Start date – End date Fec. Comprobante Desde …" at bounding box center [646, 154] width 955 height 71
click at [217, 355] on span "search Buscar Comprobante" at bounding box center [221, 357] width 113 height 10
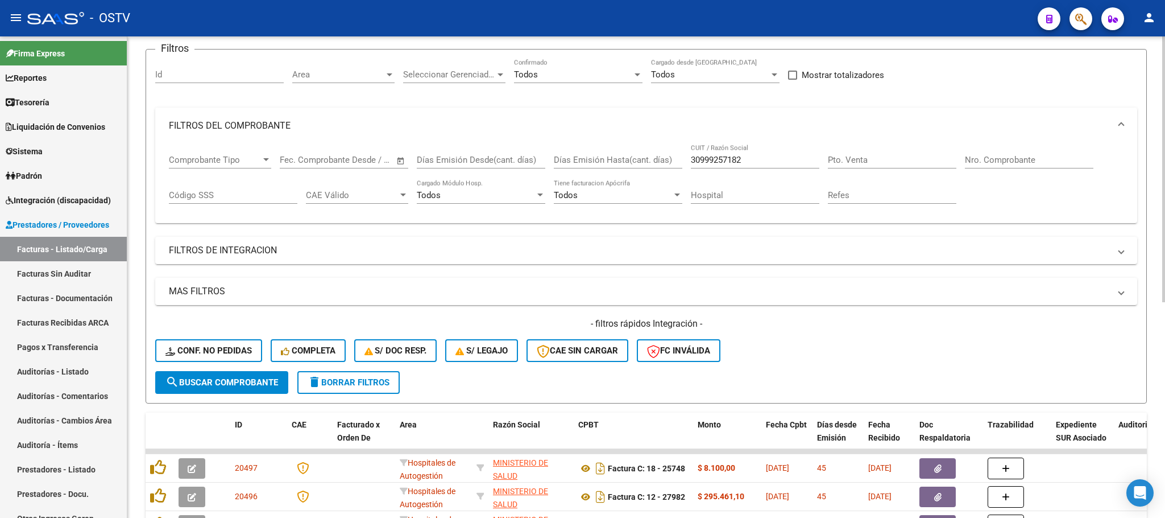
scroll to position [196, 0]
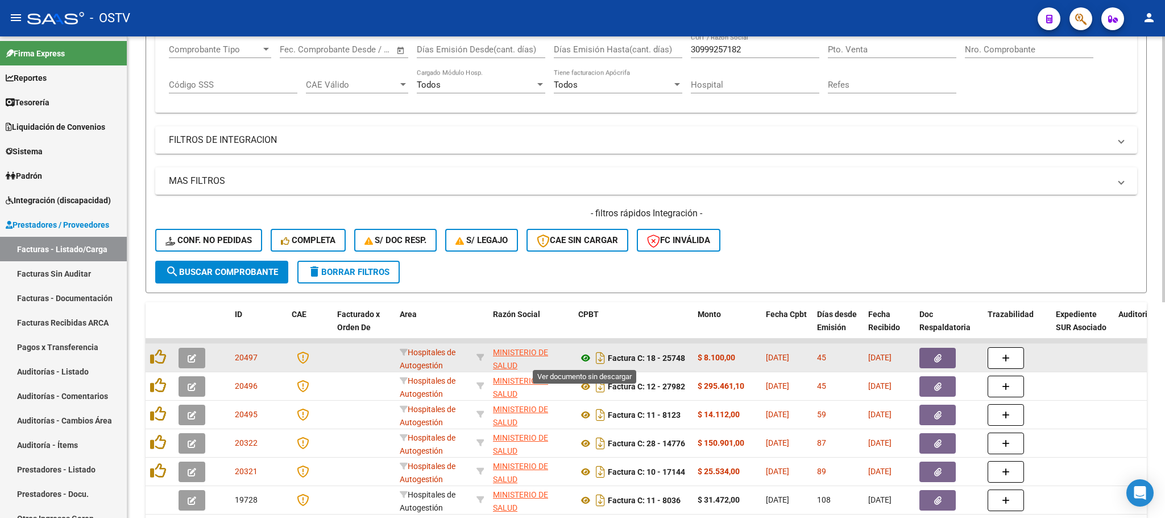
click at [581, 357] on icon at bounding box center [585, 358] width 15 height 14
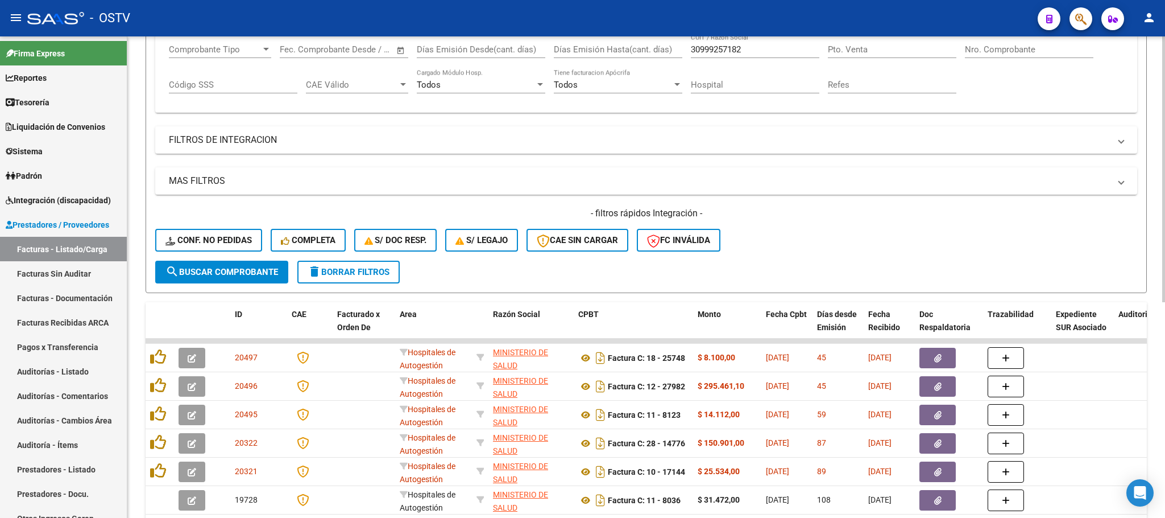
click at [865, 49] on input "Pto. Venta" at bounding box center [892, 49] width 129 height 10
type input "124"
drag, startPoint x: 746, startPoint y: 51, endPoint x: 467, endPoint y: 51, distance: 278.1
click at [467, 51] on div "Comprobante Tipo Comprobante Tipo Start date – End date Fec. Comprobante Desde …" at bounding box center [646, 69] width 955 height 71
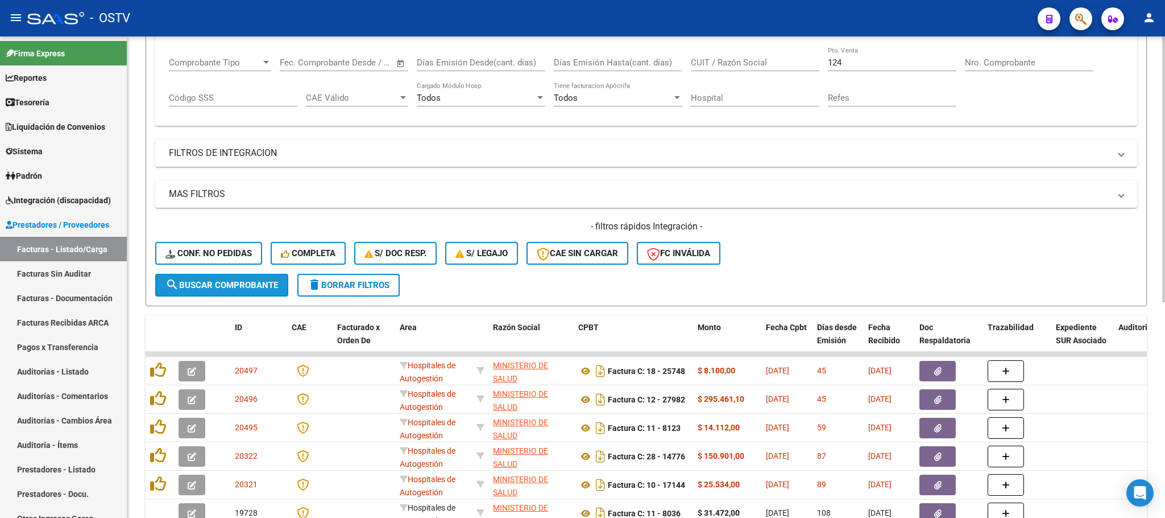
click at [215, 292] on button "search Buscar Comprobante" at bounding box center [221, 285] width 133 height 23
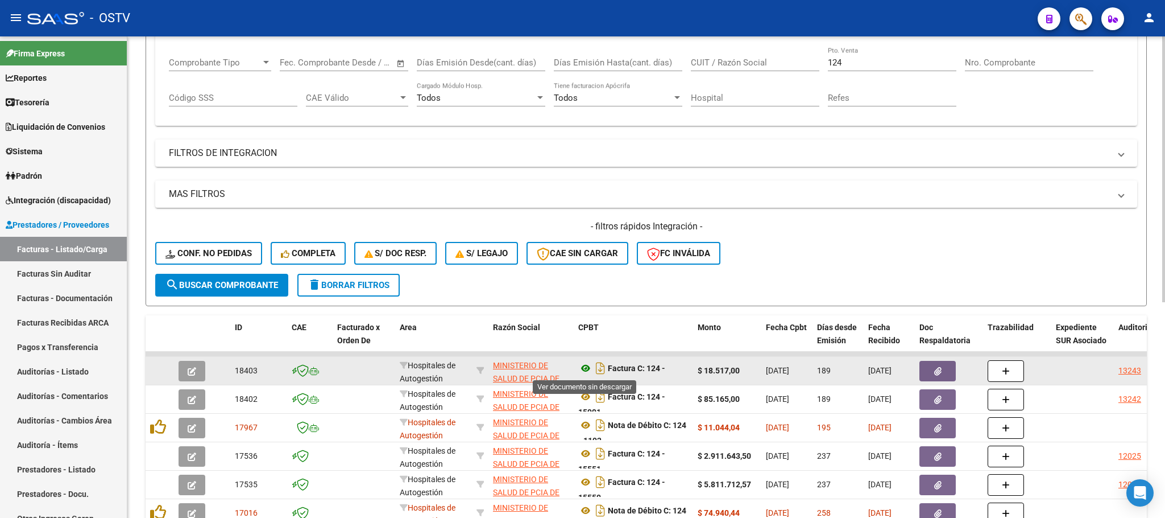
click at [585, 367] on icon at bounding box center [585, 368] width 15 height 14
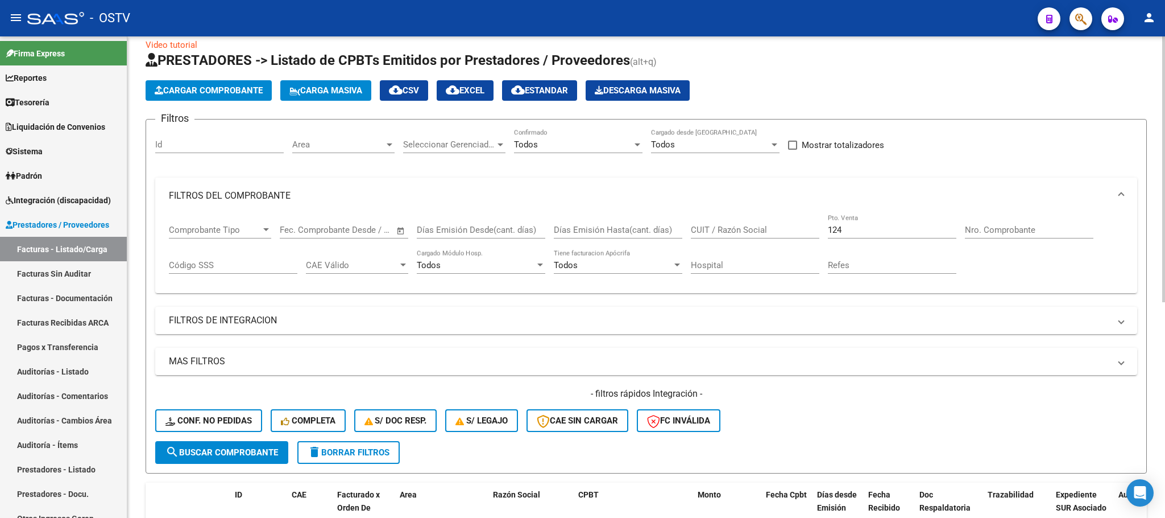
scroll to position [13, 0]
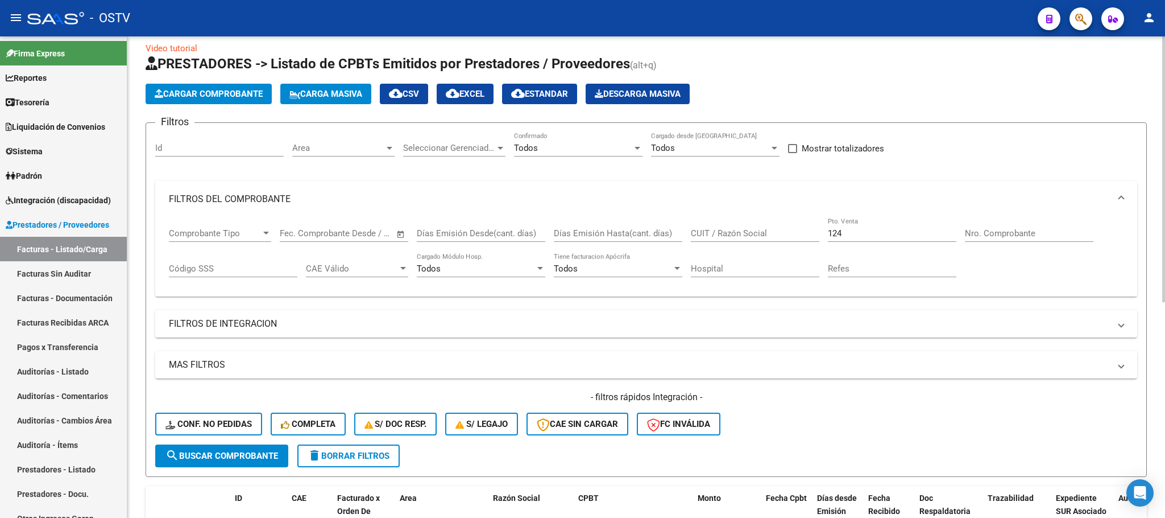
click at [729, 229] on input "CUIT / Razón Social" at bounding box center [755, 233] width 129 height 10
paste input "30546670623"
type input "30546670623"
drag, startPoint x: 887, startPoint y: 234, endPoint x: 811, endPoint y: 234, distance: 76.2
click at [812, 234] on div "Comprobante Tipo Comprobante Tipo Start date – End date Fec. Comprobante Desde …" at bounding box center [646, 252] width 955 height 71
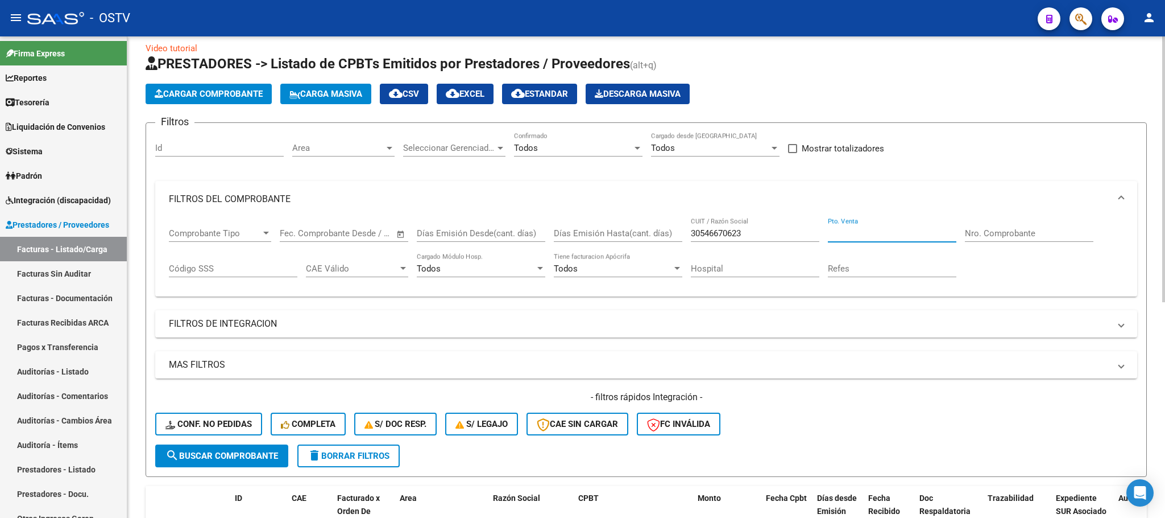
click at [266, 456] on span "search Buscar Comprobante" at bounding box center [221, 455] width 113 height 10
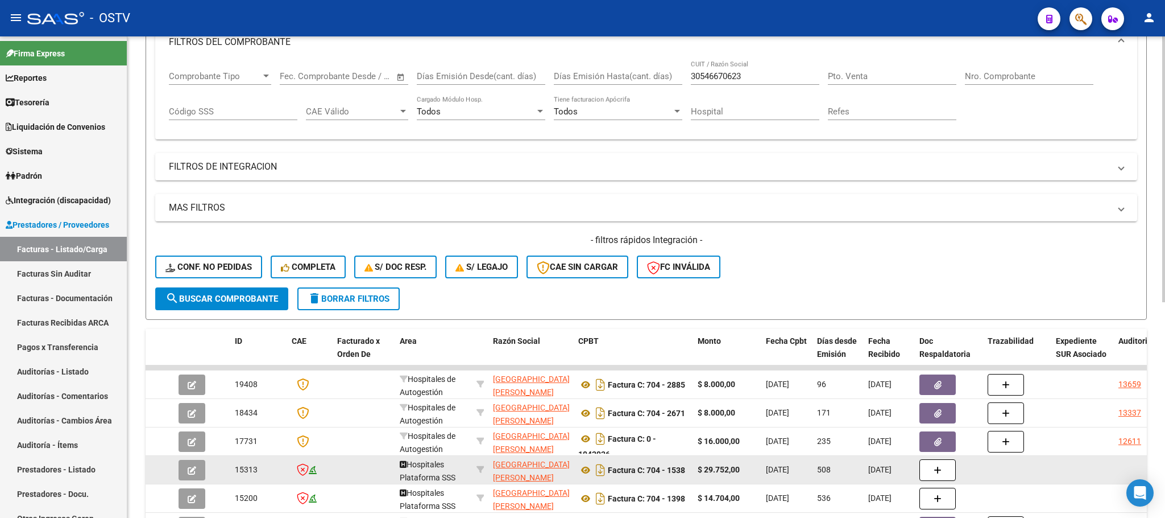
scroll to position [354, 0]
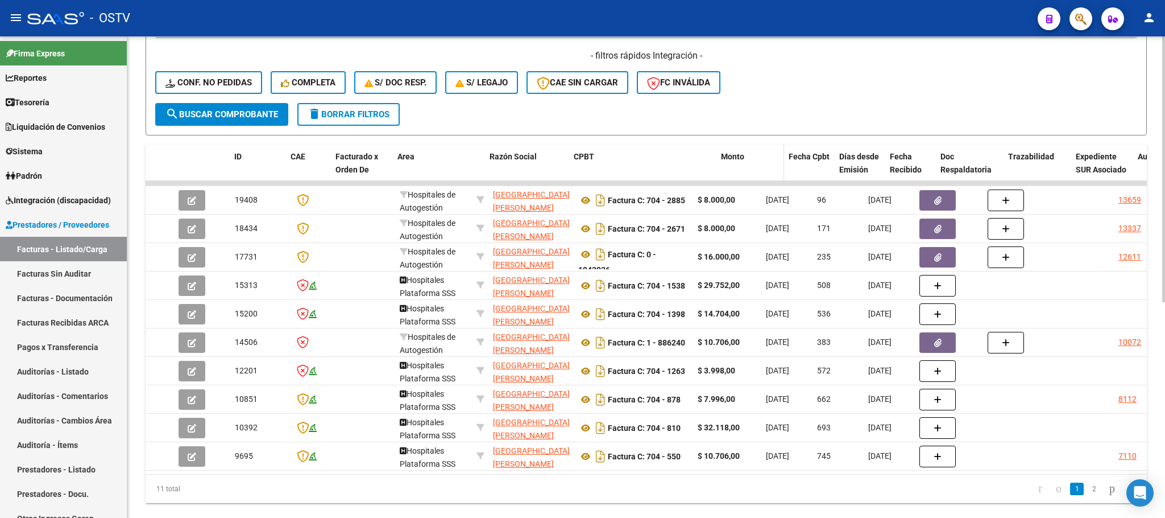
drag, startPoint x: 691, startPoint y: 174, endPoint x: 735, endPoint y: 169, distance: 44.7
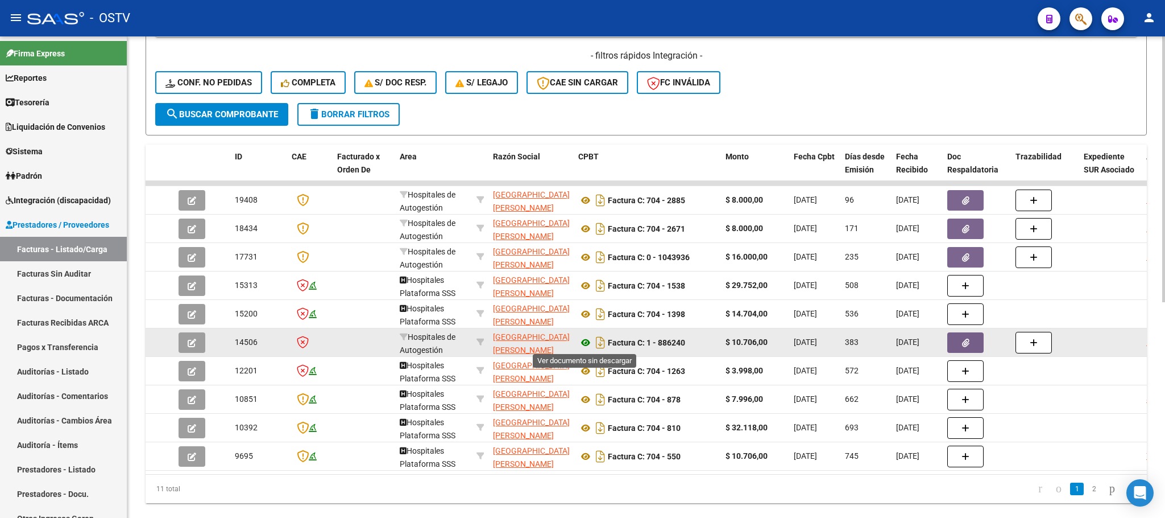
click at [589, 343] on icon at bounding box center [585, 343] width 15 height 14
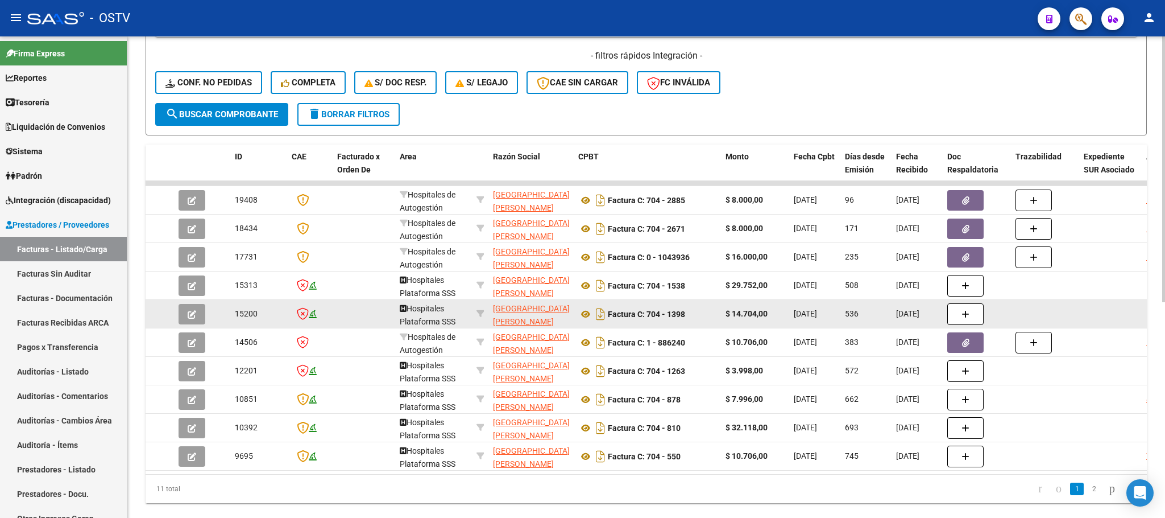
scroll to position [389, 0]
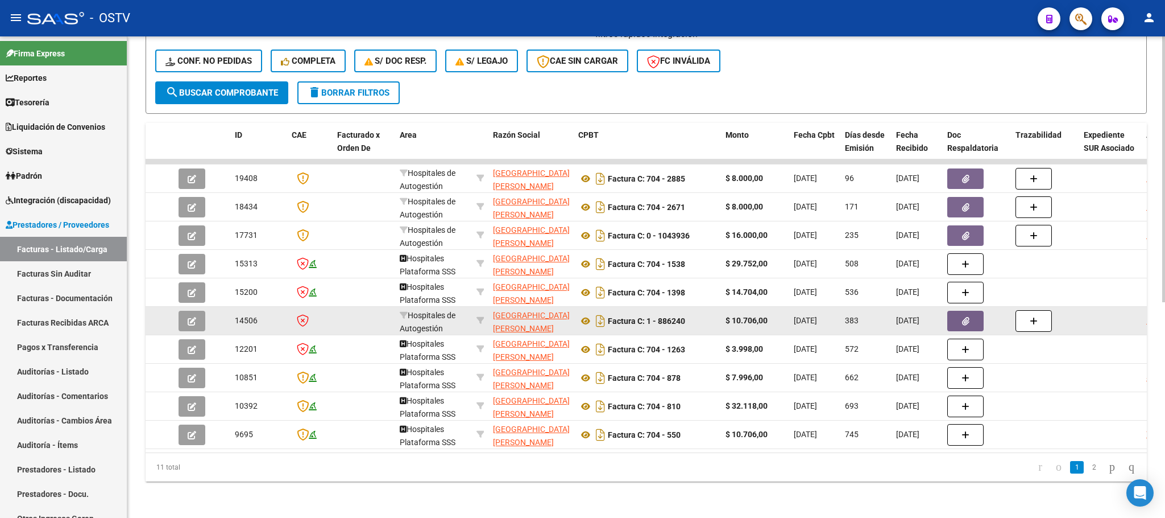
drag, startPoint x: 694, startPoint y: 311, endPoint x: 587, endPoint y: 299, distance: 107.6
click at [587, 312] on div "Factura C: 1 - 886240" at bounding box center [647, 321] width 138 height 18
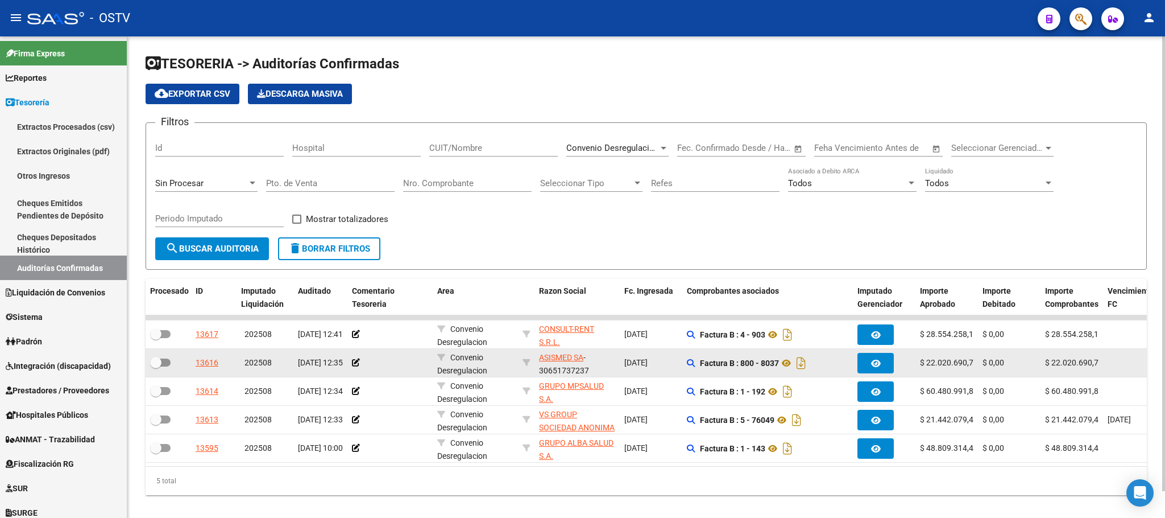
scroll to position [28, 0]
